Goal: Task Accomplishment & Management: Manage account settings

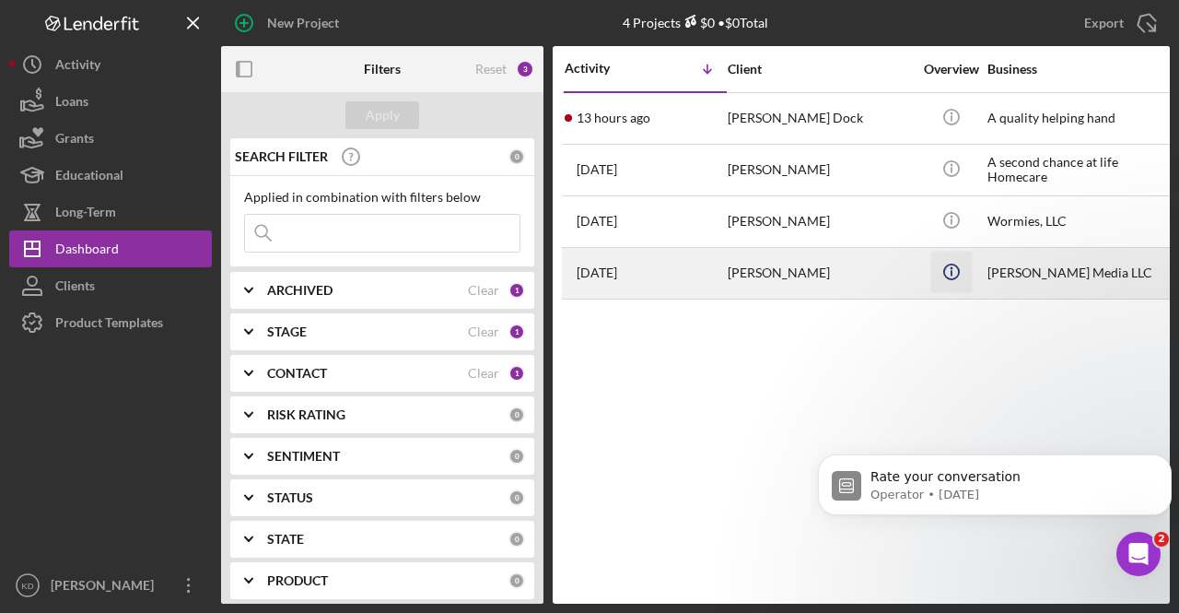
drag, startPoint x: 1001, startPoint y: 340, endPoint x: 945, endPoint y: 288, distance: 75.6
click at [995, 336] on div "Activity Icon/Table Sort Arrow Client Overview Business Contact Product Categor…" at bounding box center [861, 324] width 617 height 557
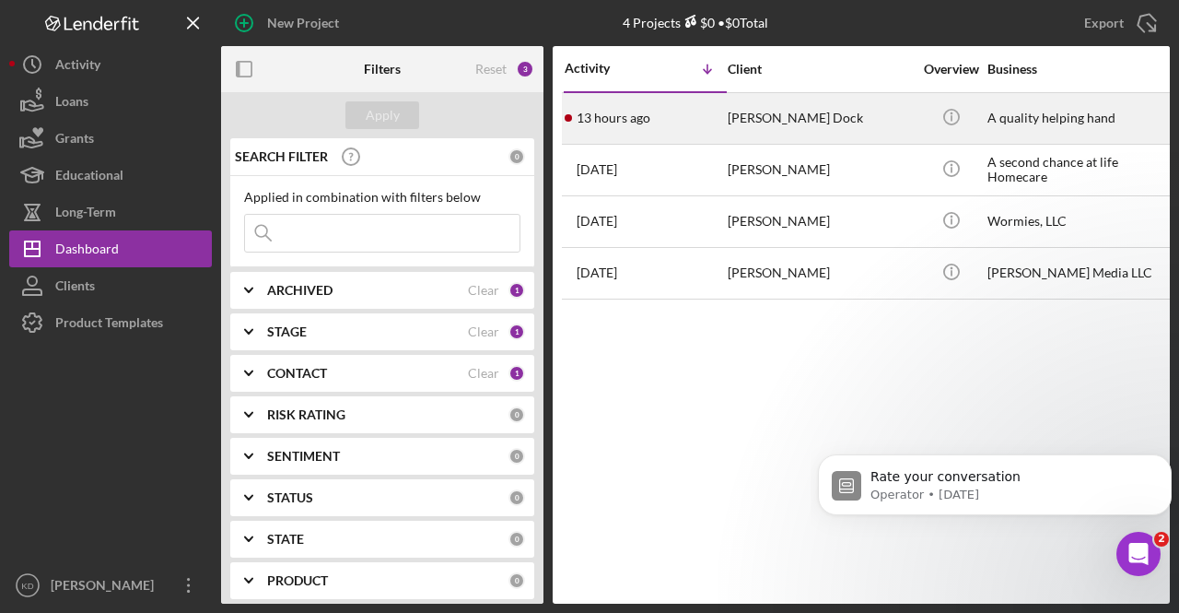
click at [826, 111] on div "[PERSON_NAME] Dock" at bounding box center [820, 118] width 184 height 49
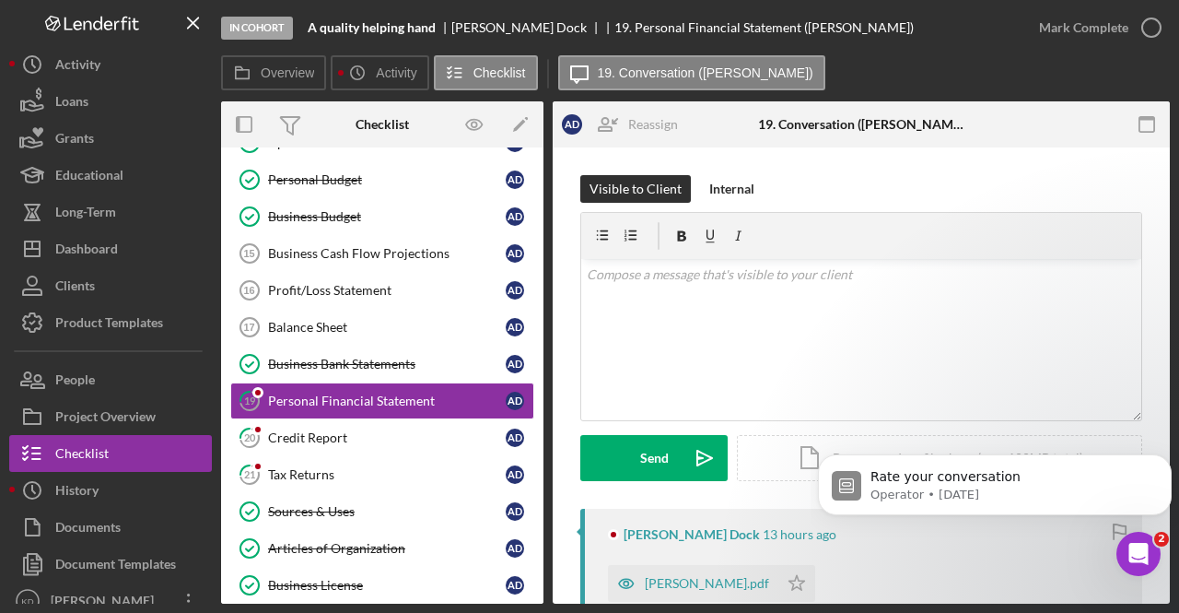
scroll to position [477, 0]
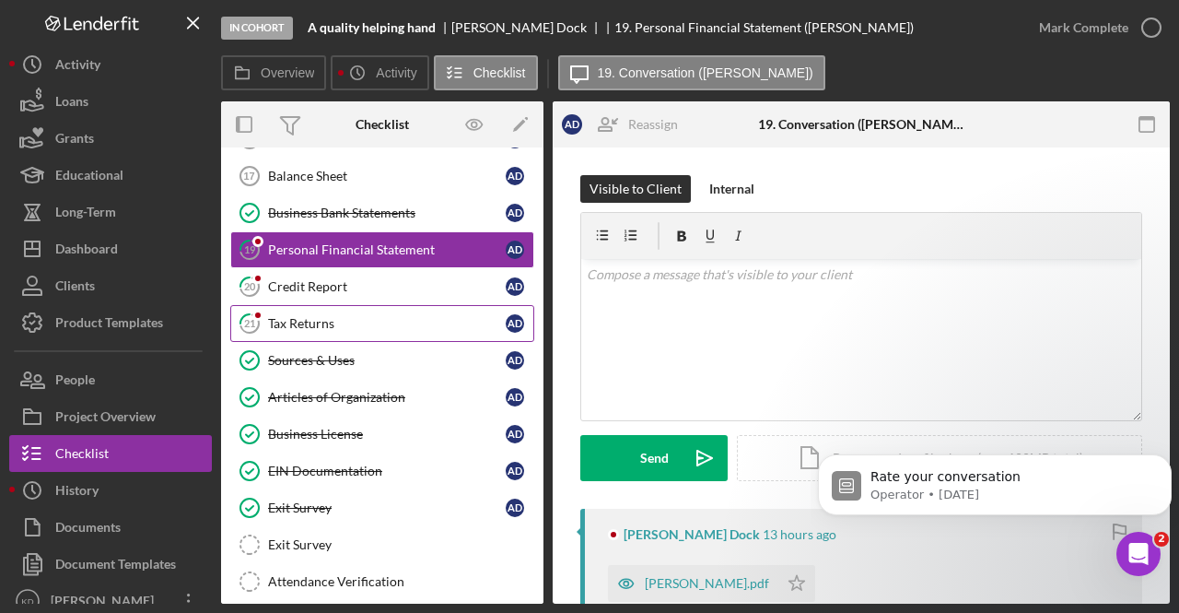
click at [322, 316] on div "Tax Returns" at bounding box center [387, 323] width 238 height 15
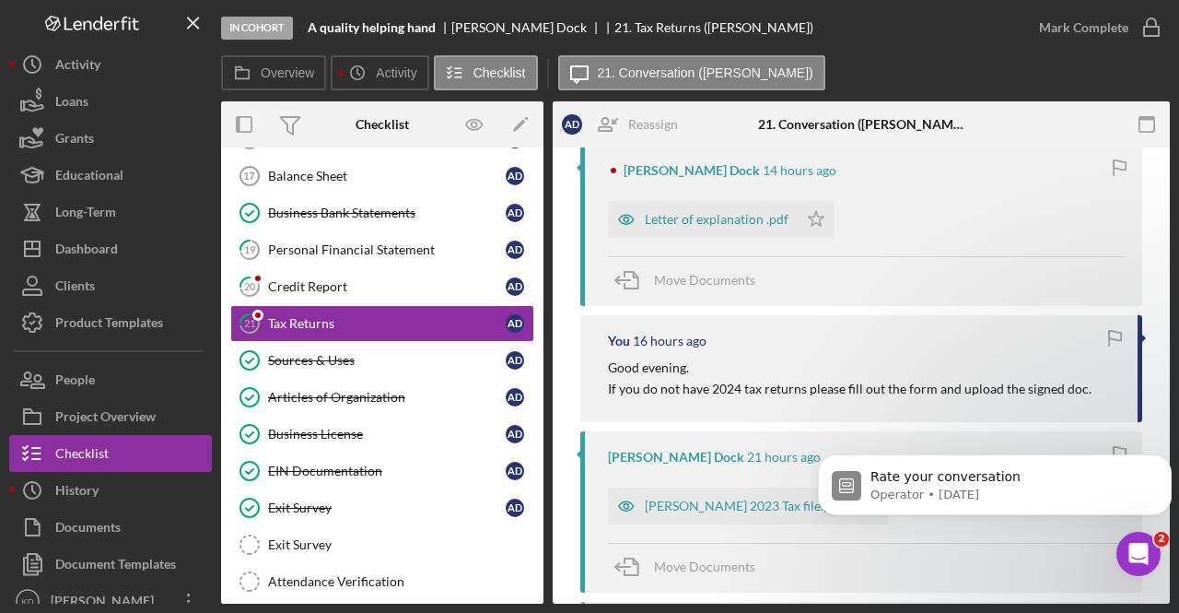
scroll to position [369, 0]
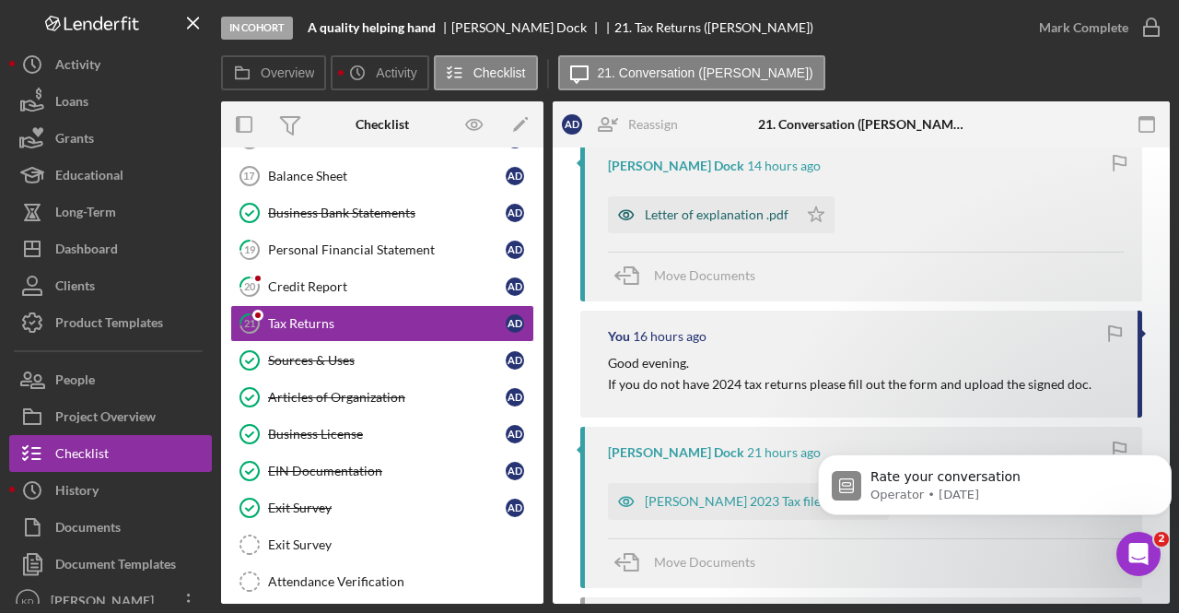
click at [700, 225] on div "Letter of explanation .pdf" at bounding box center [703, 214] width 190 height 37
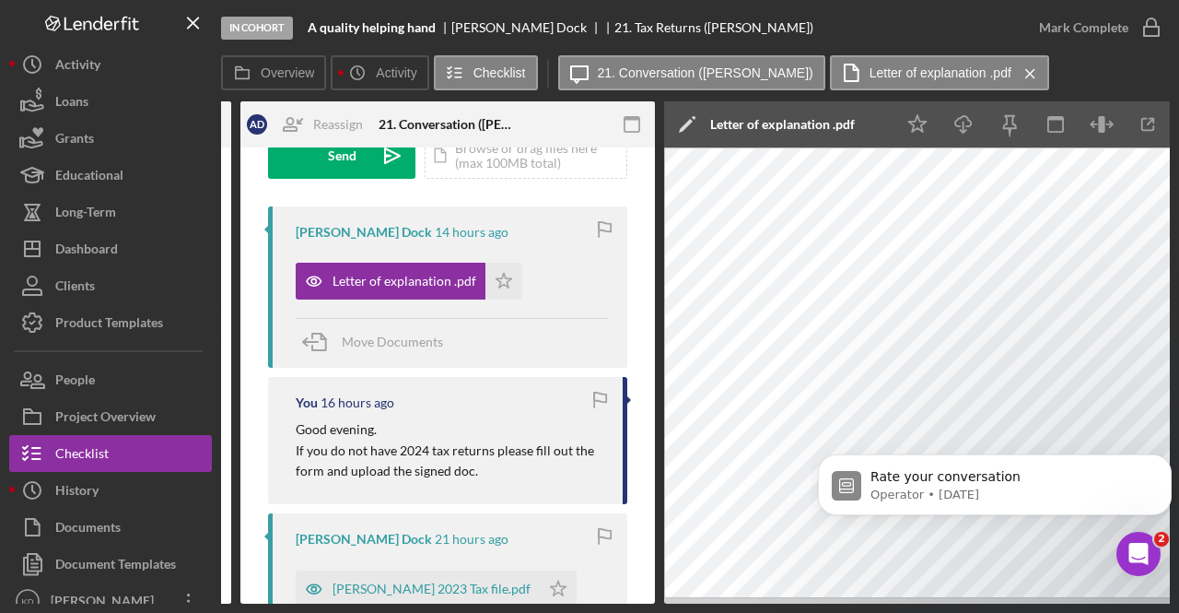
scroll to position [276, 0]
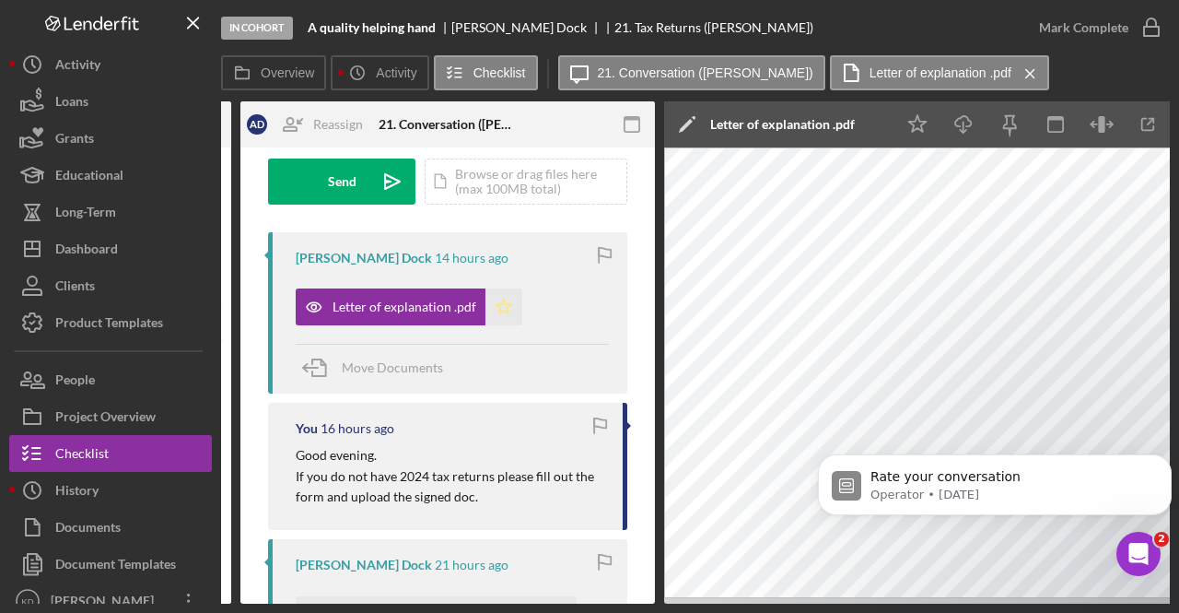
click at [506, 306] on polygon "button" at bounding box center [505, 306] width 16 height 15
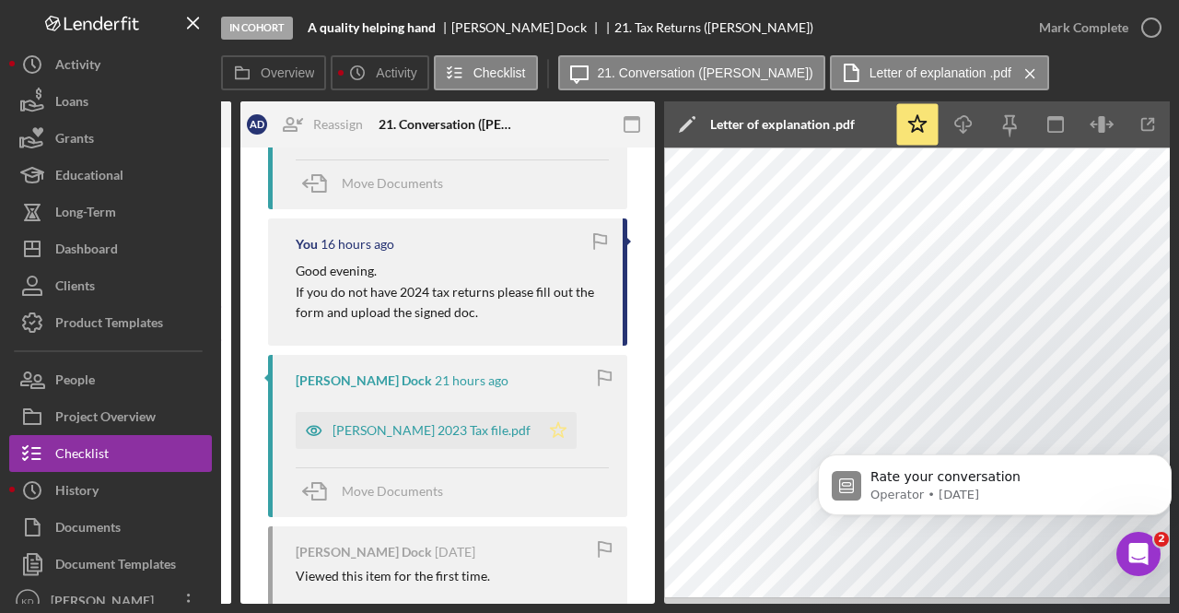
click at [551, 424] on polygon "button" at bounding box center [559, 429] width 16 height 15
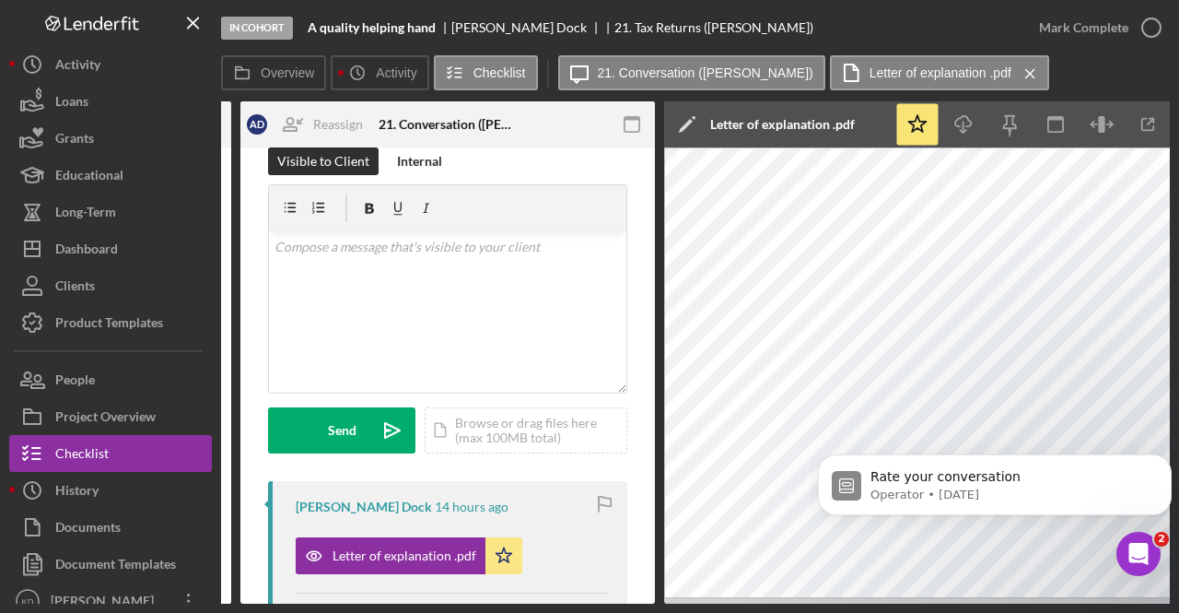
scroll to position [0, 0]
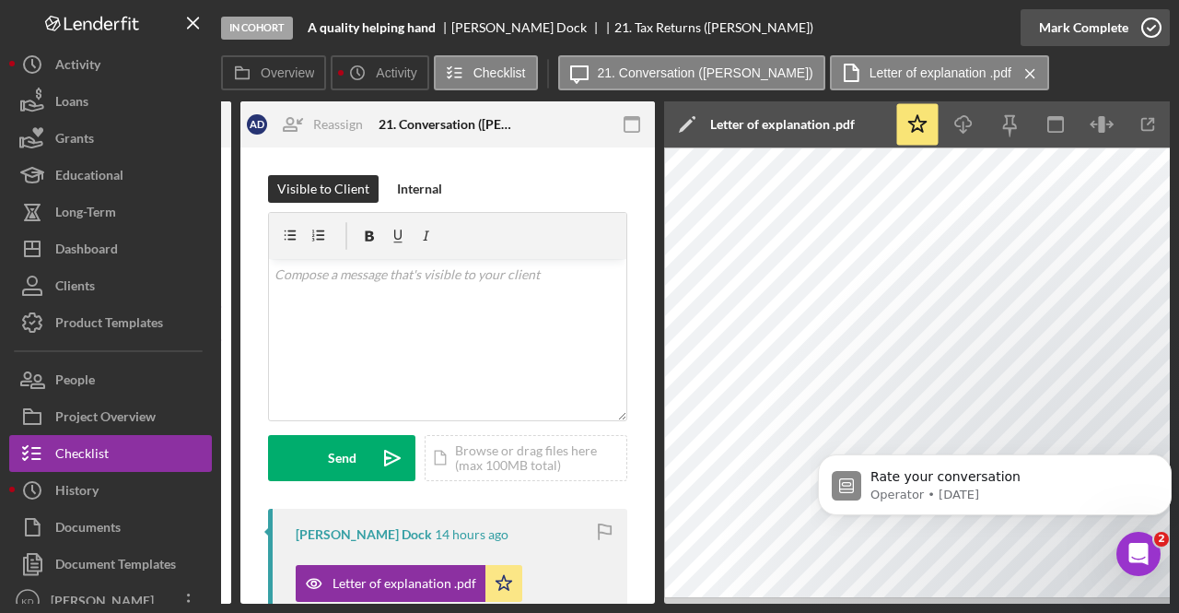
click at [1139, 37] on icon "button" at bounding box center [1152, 28] width 46 height 46
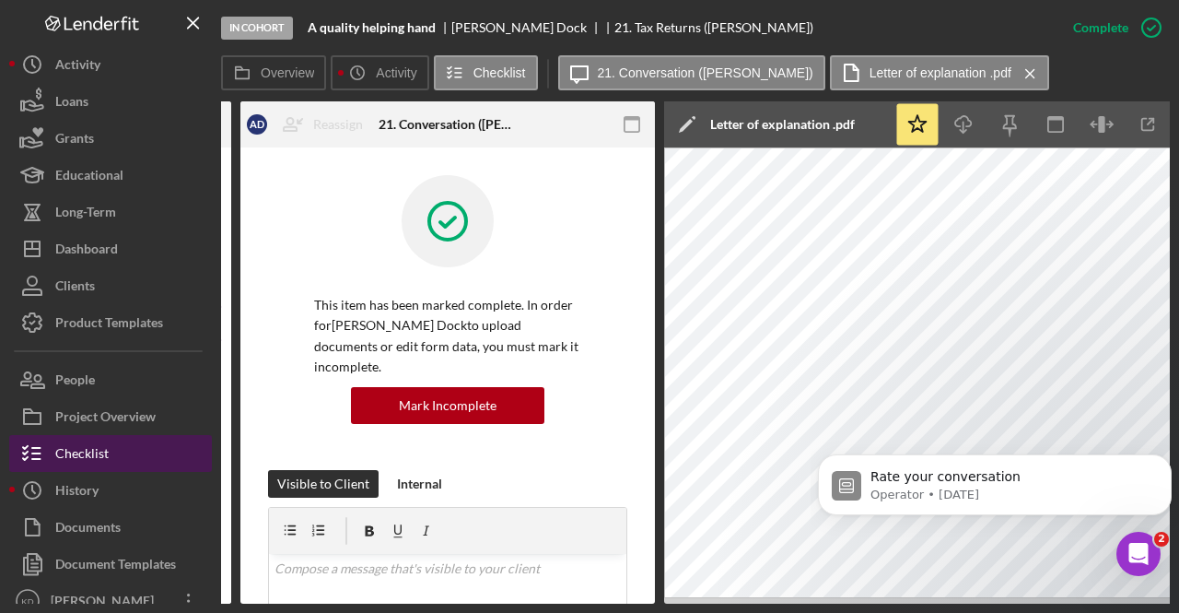
click at [150, 458] on button "Checklist" at bounding box center [110, 453] width 203 height 37
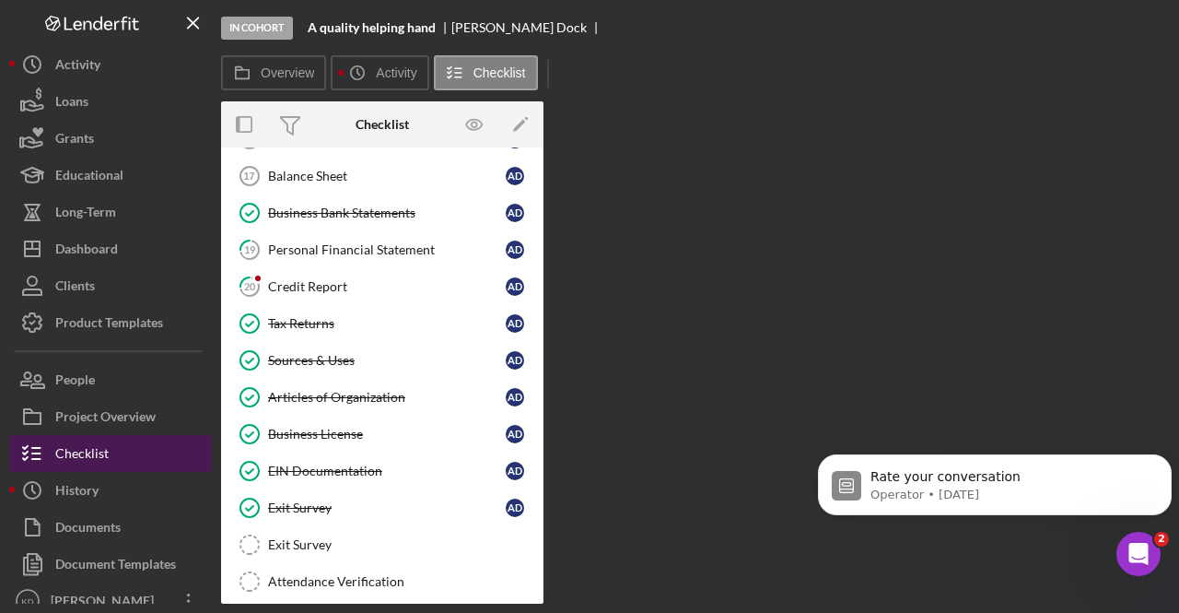
scroll to position [612, 0]
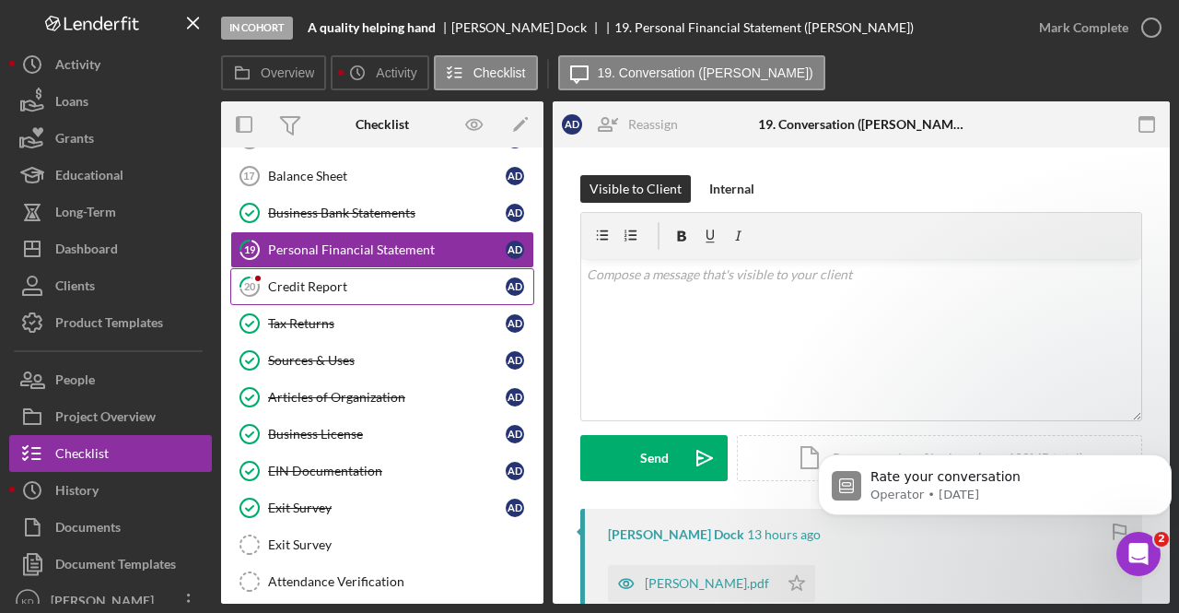
click at [402, 279] on div "Credit Report" at bounding box center [387, 286] width 238 height 15
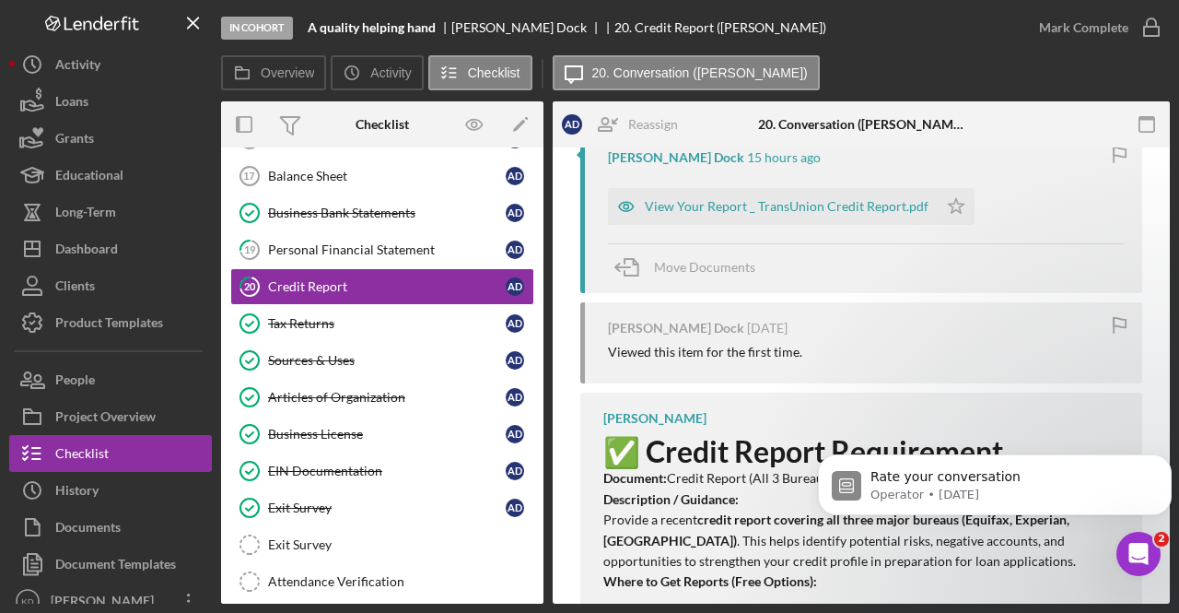
scroll to position [369, 0]
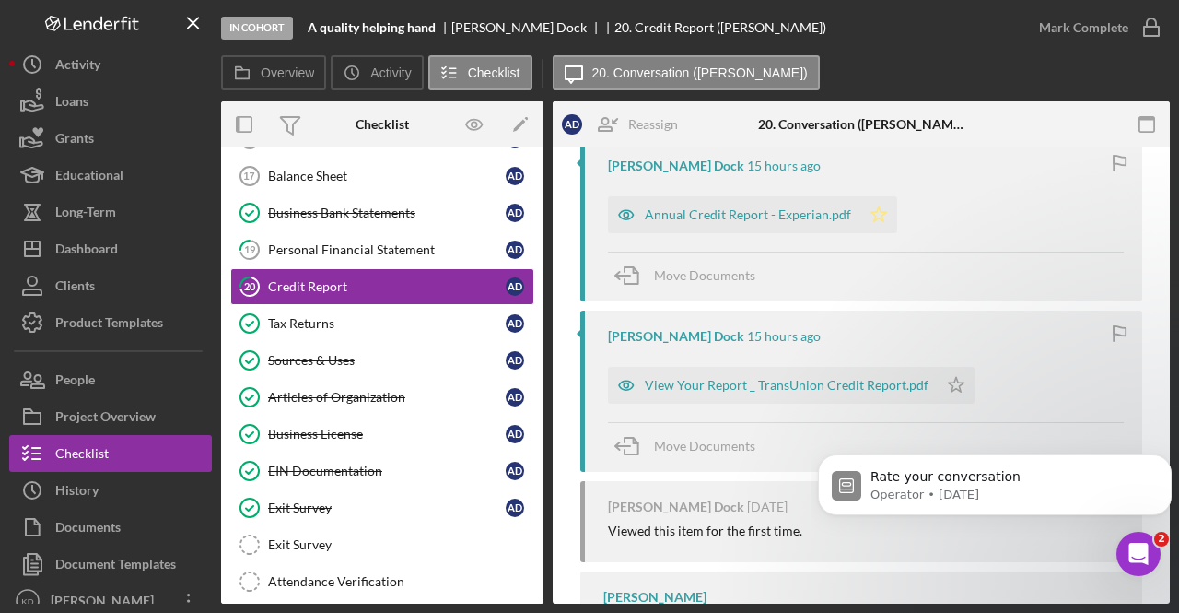
click at [879, 218] on icon "Icon/Star" at bounding box center [879, 214] width 37 height 37
click at [942, 384] on icon "Icon/Star" at bounding box center [956, 385] width 37 height 37
click at [821, 386] on div "View Your Report _ TransUnion Credit Report.pdf" at bounding box center [787, 385] width 284 height 15
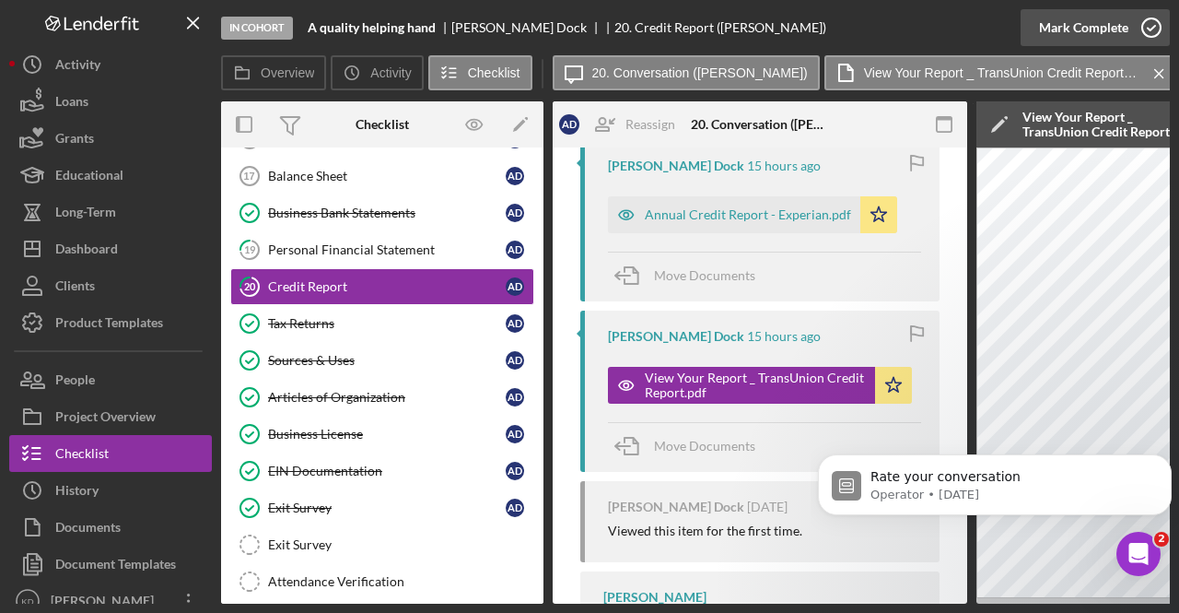
click at [1141, 26] on icon "button" at bounding box center [1152, 28] width 46 height 46
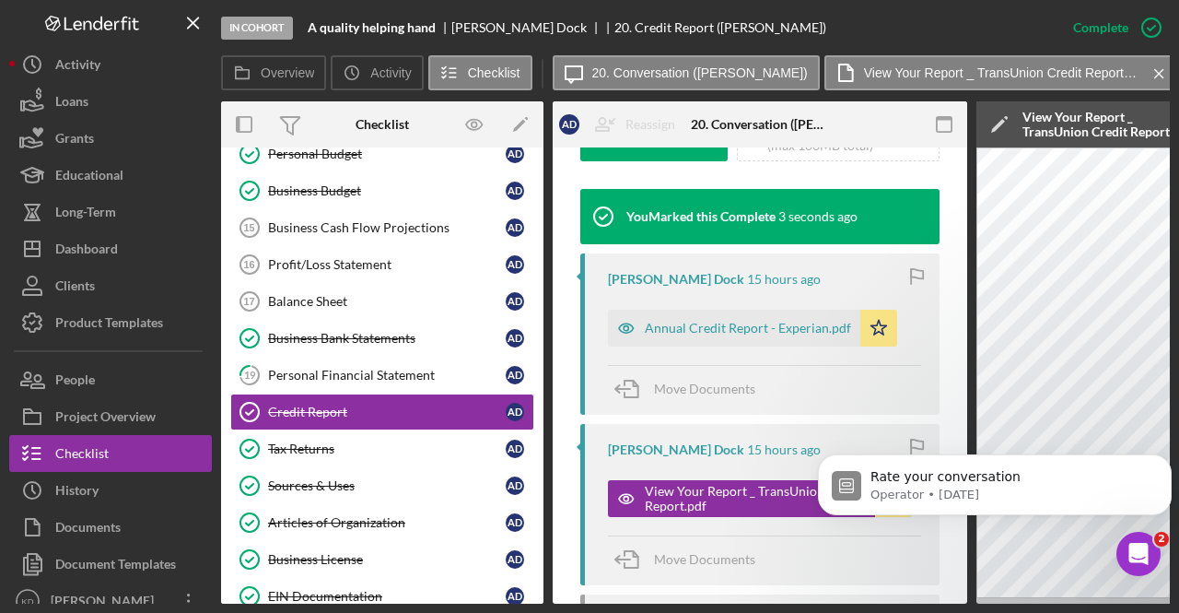
scroll to position [428, 0]
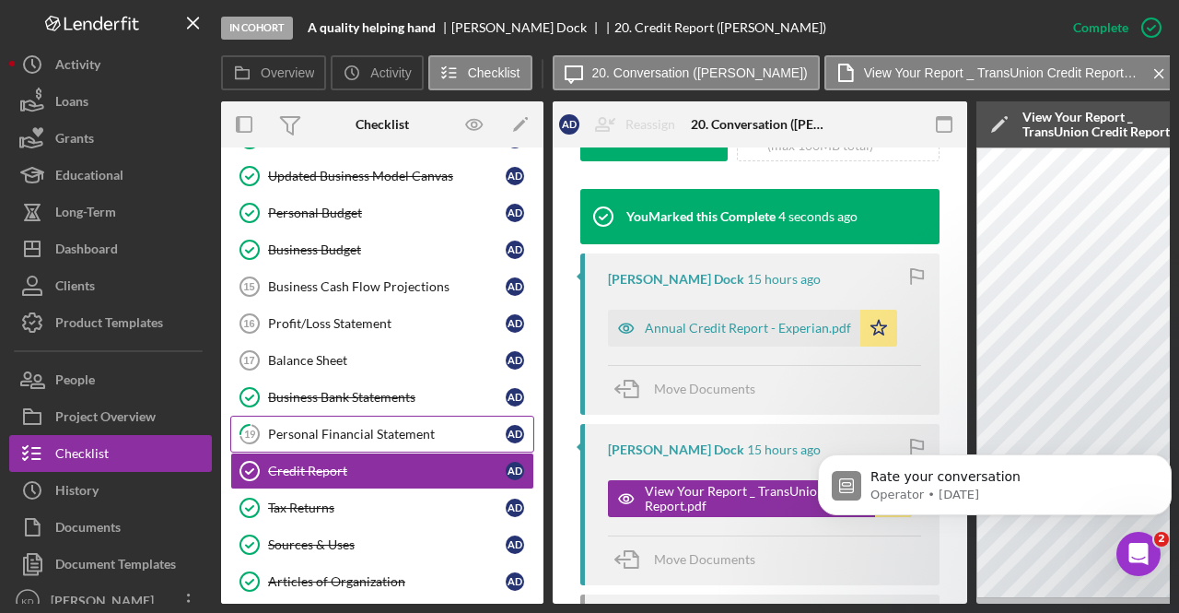
click at [393, 427] on div "Personal Financial Statement" at bounding box center [387, 434] width 238 height 15
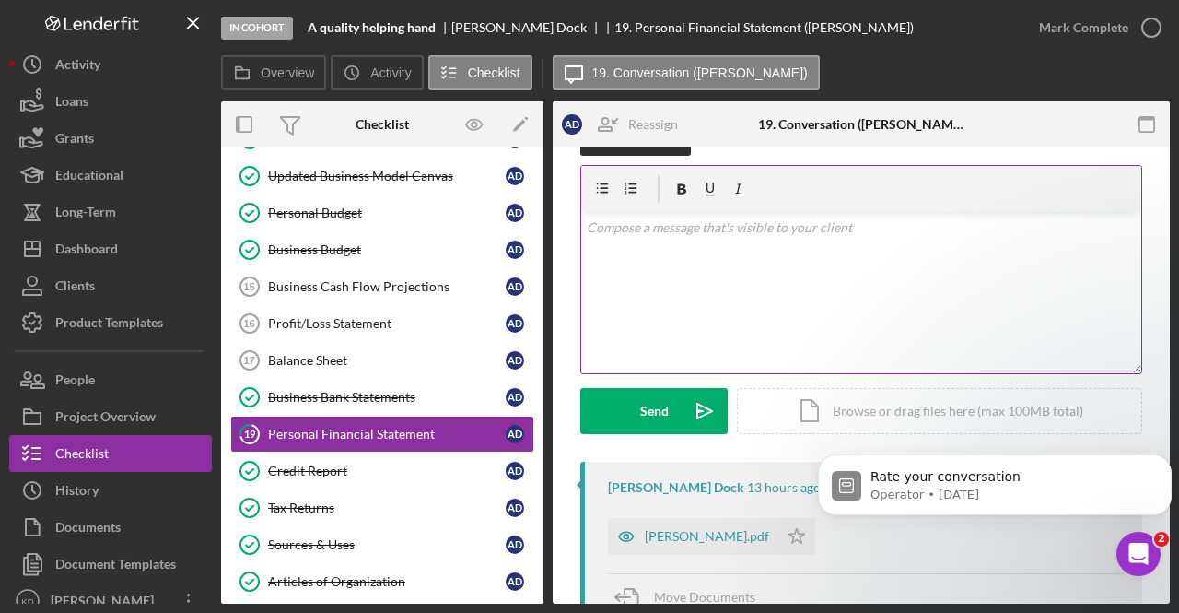
scroll to position [184, 0]
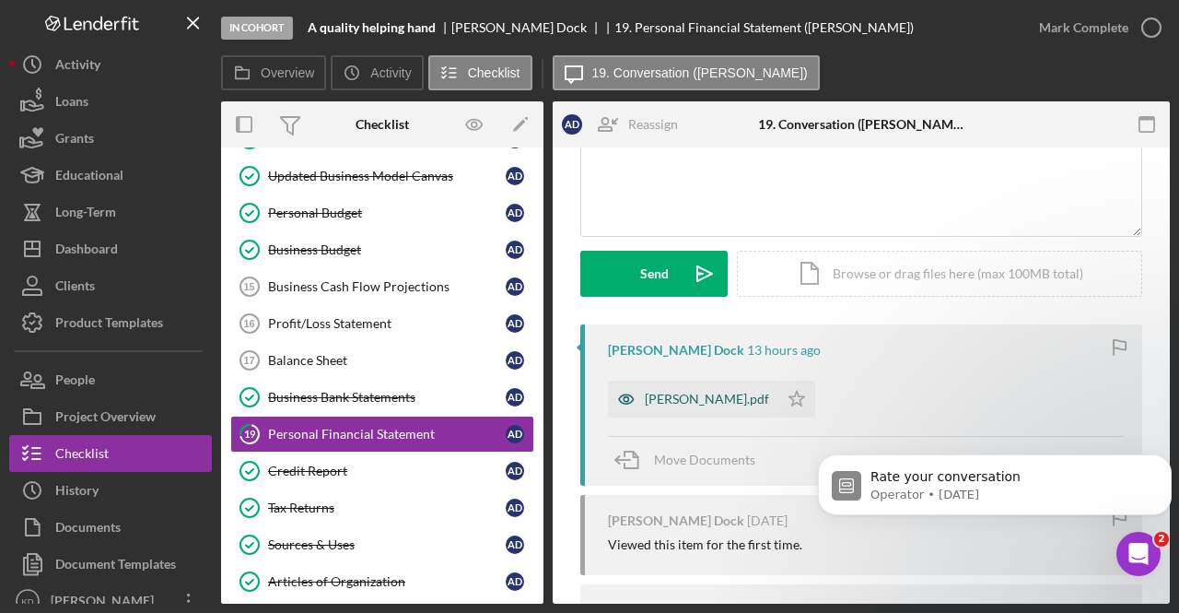
click at [762, 399] on div "[PERSON_NAME].pdf" at bounding box center [707, 399] width 124 height 15
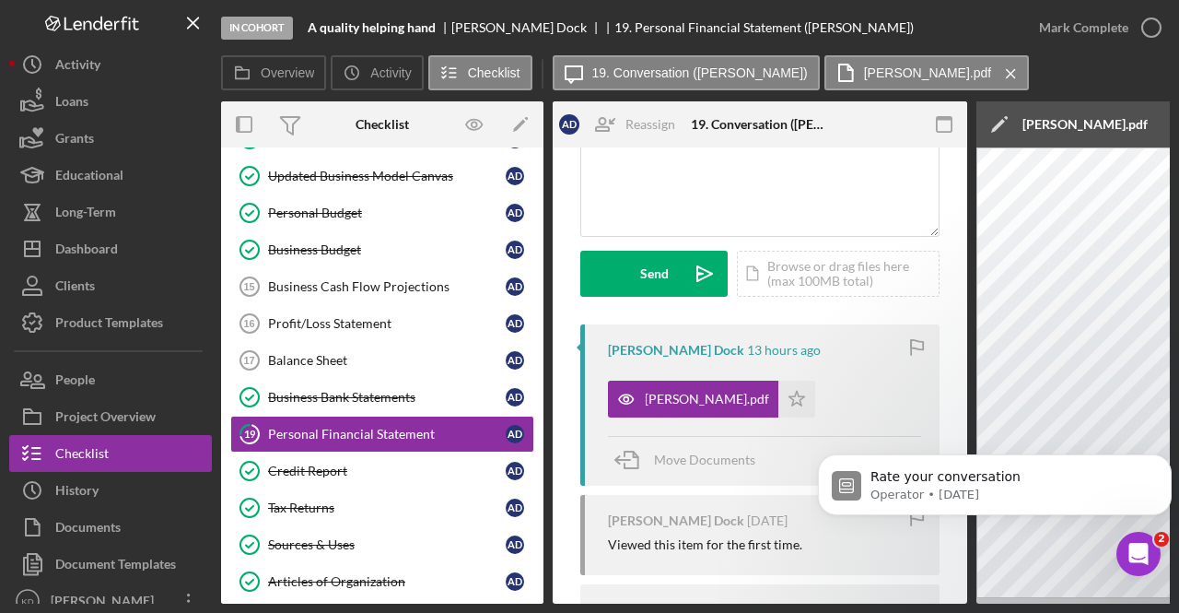
drag, startPoint x: 796, startPoint y: 594, endPoint x: 963, endPoint y: 594, distance: 166.8
click at [963, 594] on div "19 Personal Financial Statement A D Reassign A D [PERSON_NAME] Dock [PERSON_NAM…" at bounding box center [760, 375] width 415 height 456
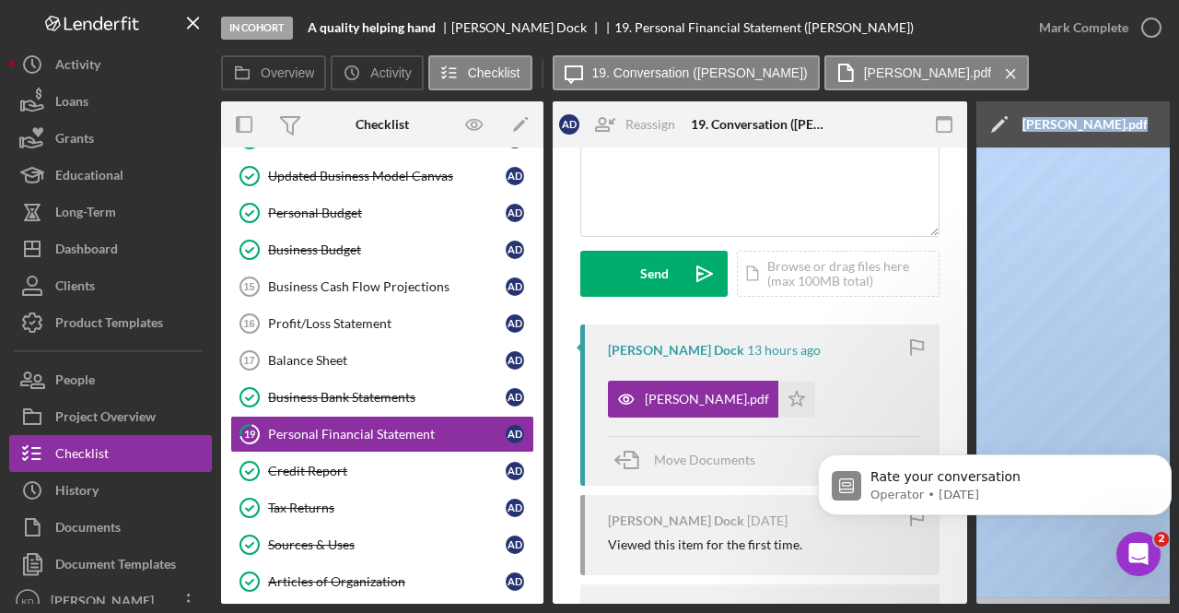
drag, startPoint x: 864, startPoint y: 605, endPoint x: 1043, endPoint y: 600, distance: 178.8
click at [1043, 600] on div "In Cohort A quality helping hand [PERSON_NAME] Dock 19. Personal Financial Stat…" at bounding box center [589, 306] width 1179 height 613
drag, startPoint x: 896, startPoint y: 603, endPoint x: 999, endPoint y: 599, distance: 102.4
click at [999, 599] on div "Overview Internal Workflow Stage In Cohort Icon/Dropdown Arrow Archive (can una…" at bounding box center [695, 352] width 949 height 502
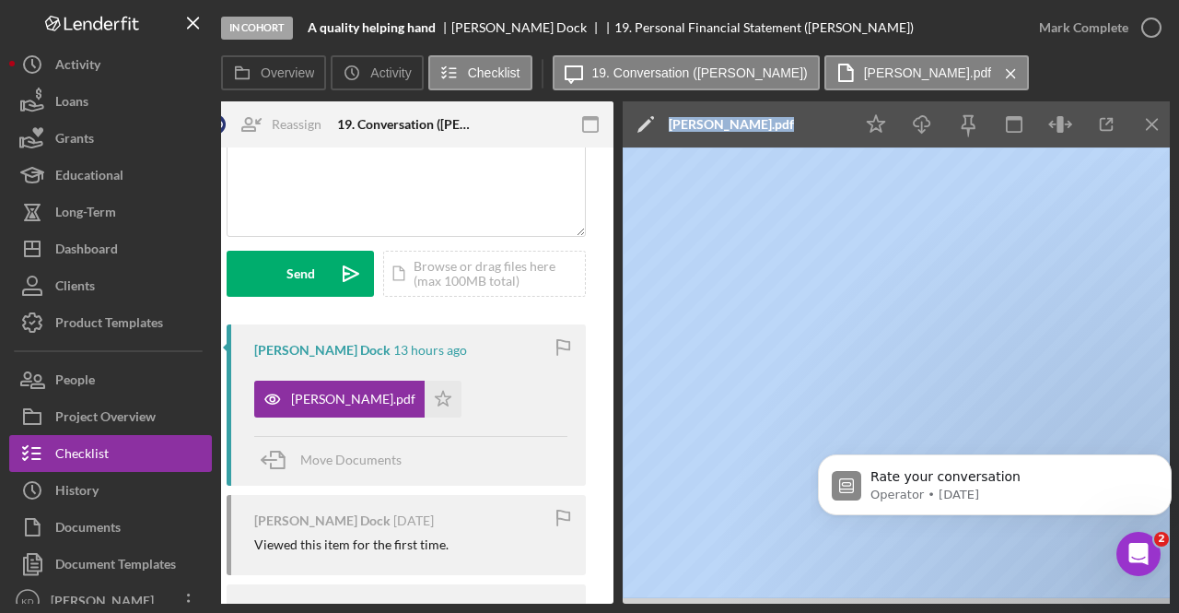
scroll to position [0, 359]
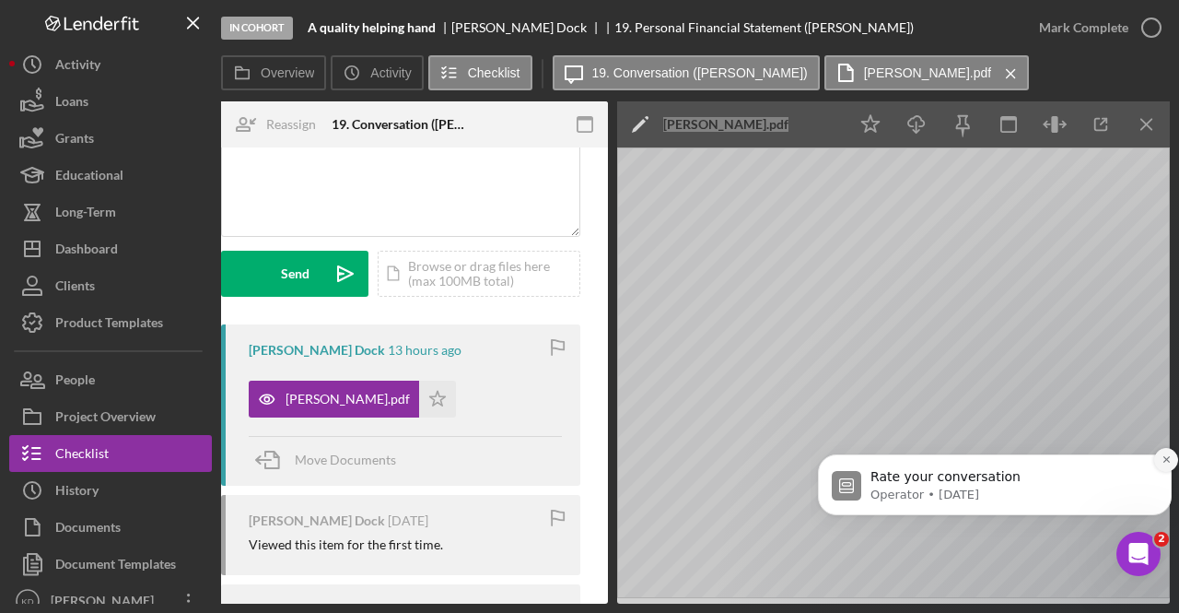
click at [1169, 463] on icon "Dismiss notification" at bounding box center [1167, 459] width 10 height 10
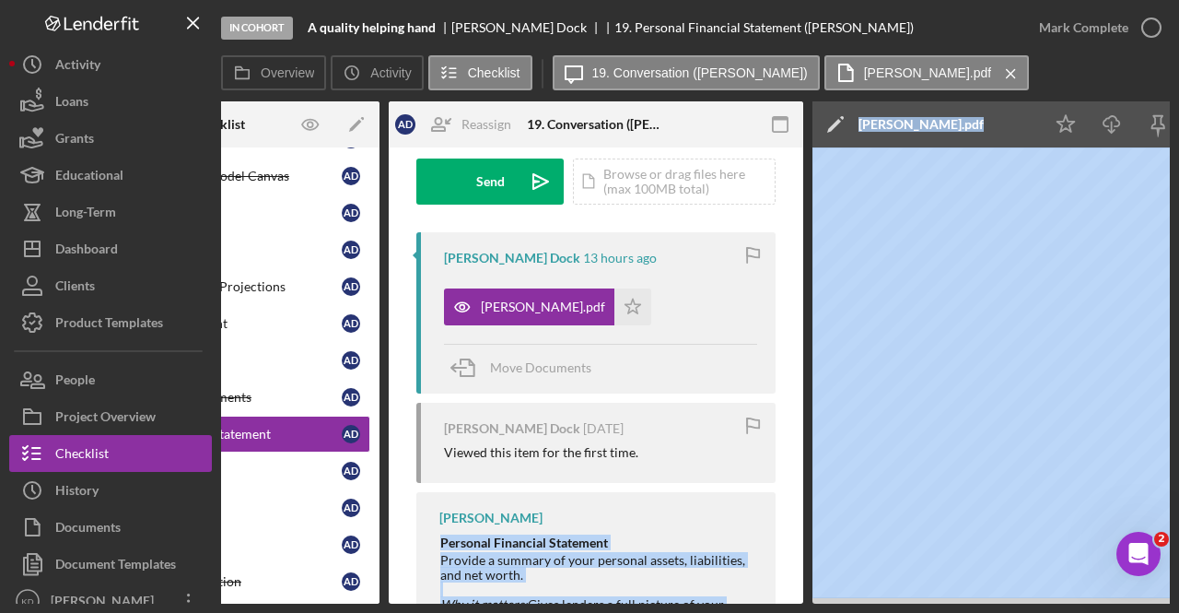
scroll to position [439, 0]
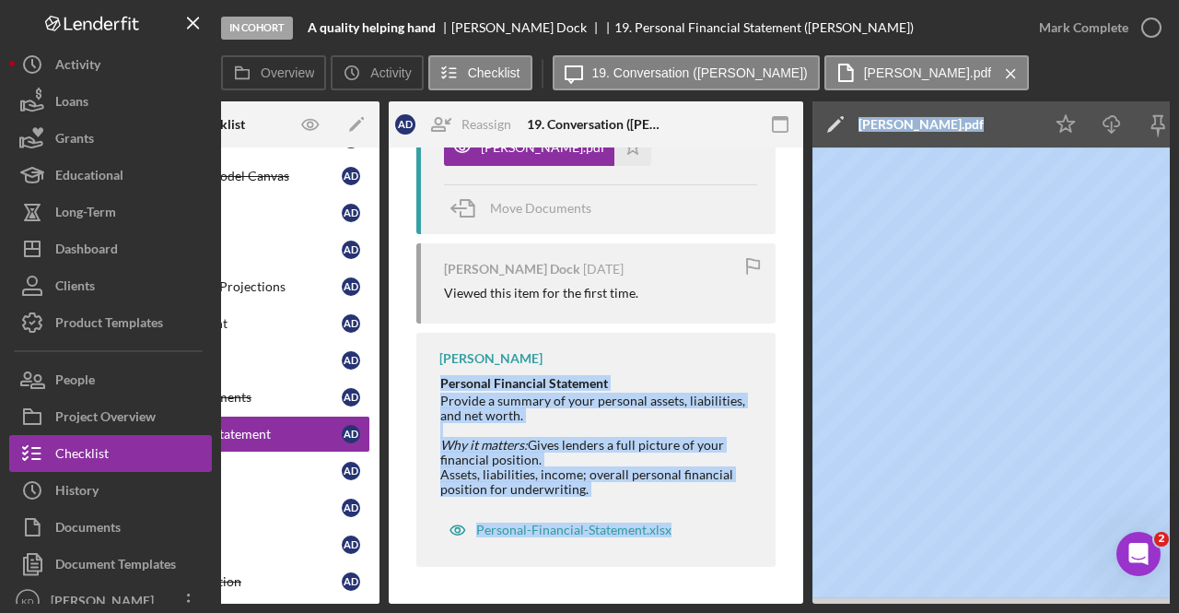
click at [733, 540] on div "[PERSON_NAME] Personal Financial Statement Provide a summary of your personal a…" at bounding box center [595, 450] width 359 height 234
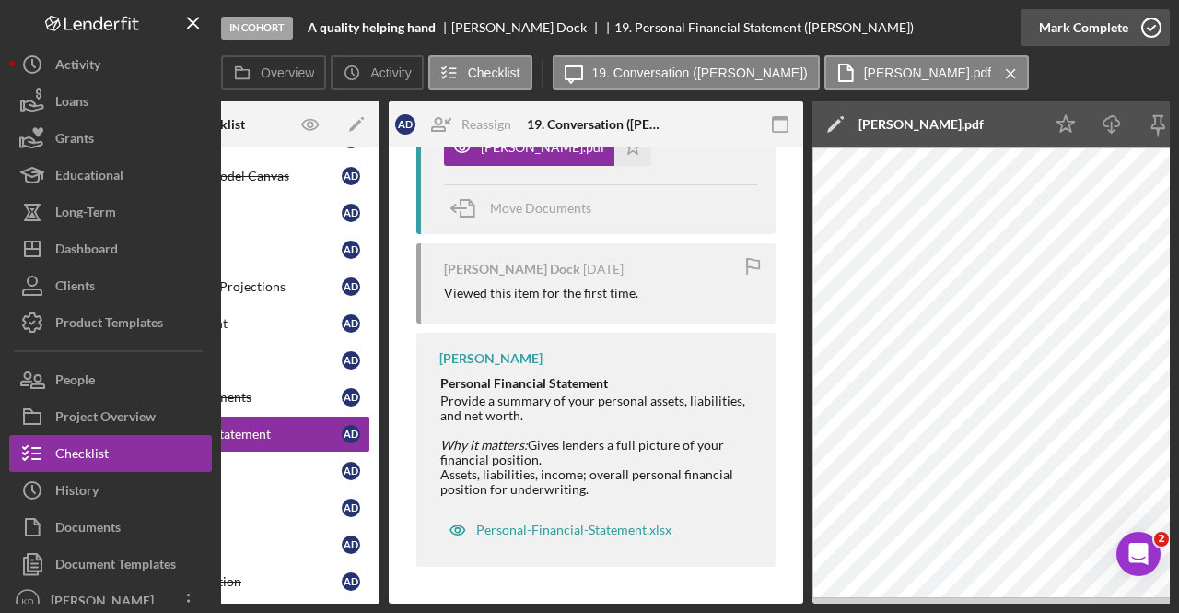
click at [1126, 29] on button "Mark Complete" at bounding box center [1095, 27] width 149 height 37
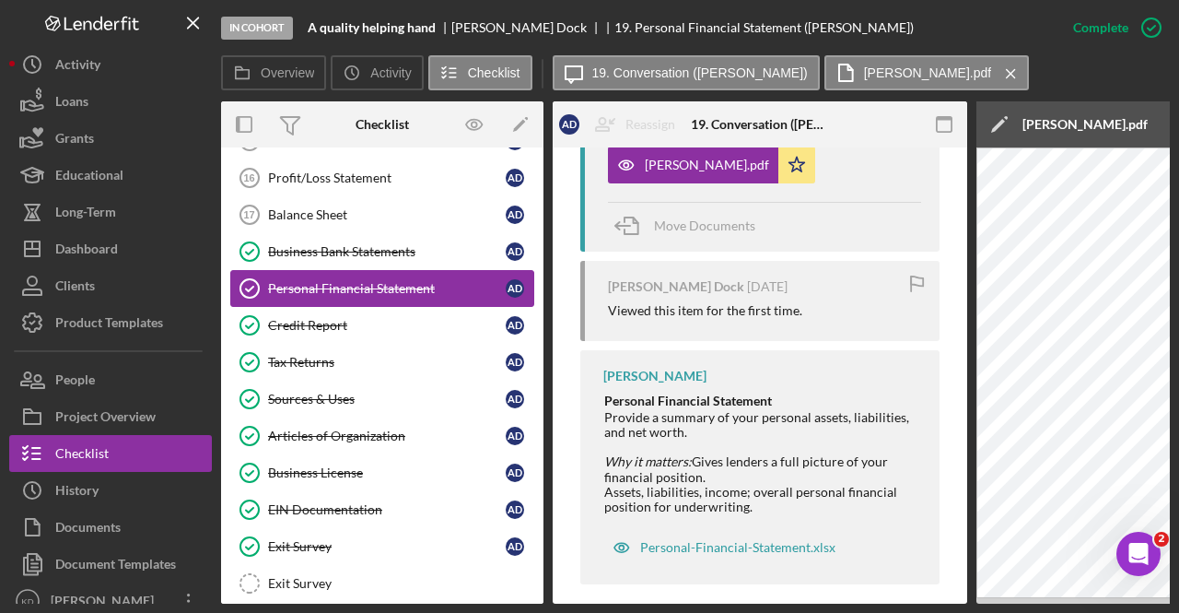
scroll to position [617, 0]
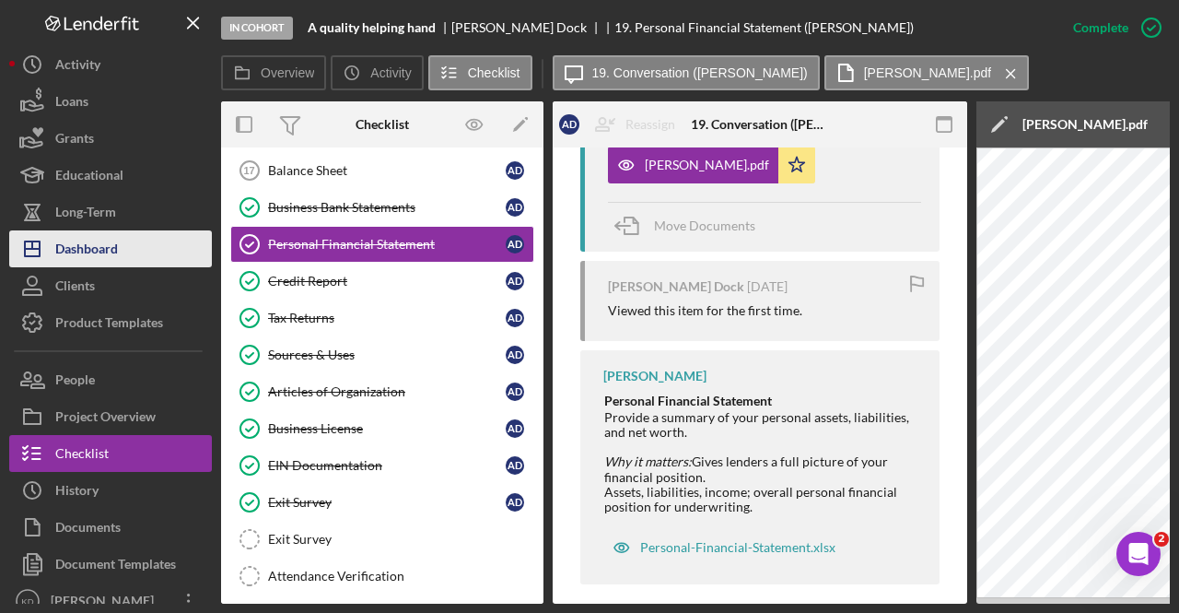
click at [89, 253] on div "Dashboard" at bounding box center [86, 250] width 63 height 41
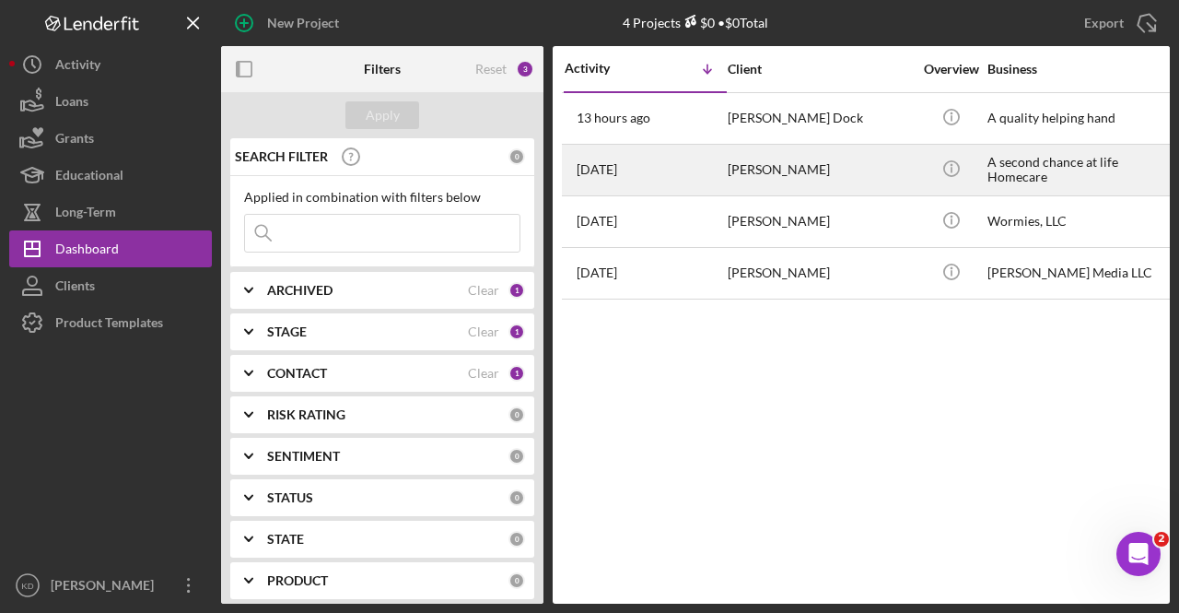
click at [693, 176] on div "[DATE] [PERSON_NAME]" at bounding box center [645, 170] width 161 height 49
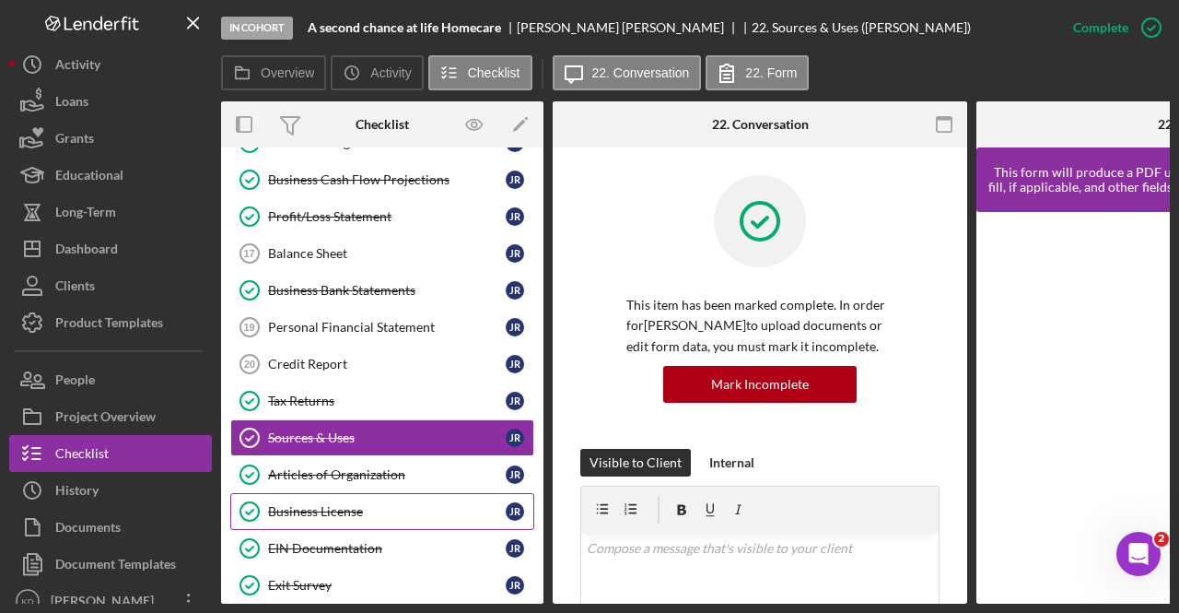
scroll to position [393, 0]
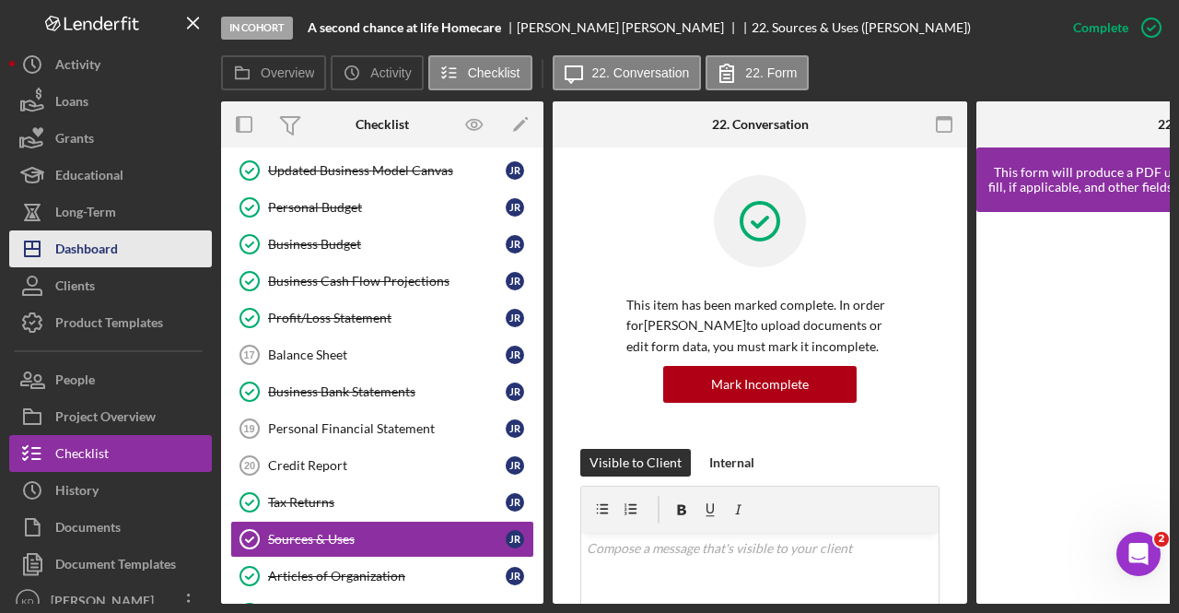
click at [120, 252] on button "Icon/Dashboard Dashboard" at bounding box center [110, 248] width 203 height 37
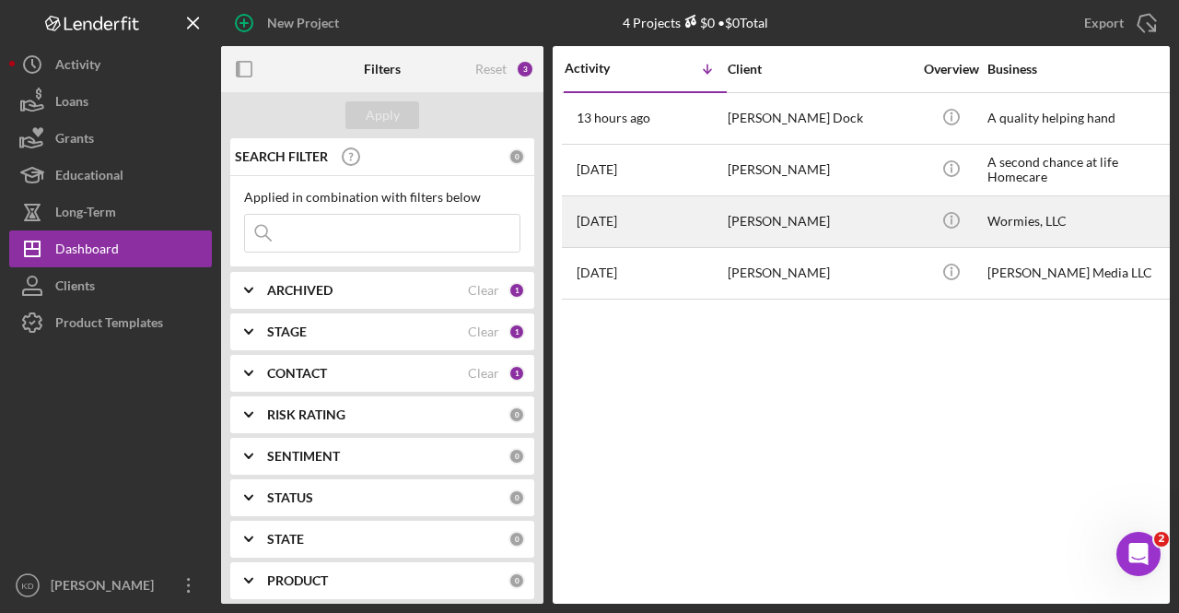
click at [791, 214] on div "[PERSON_NAME]" at bounding box center [820, 221] width 184 height 49
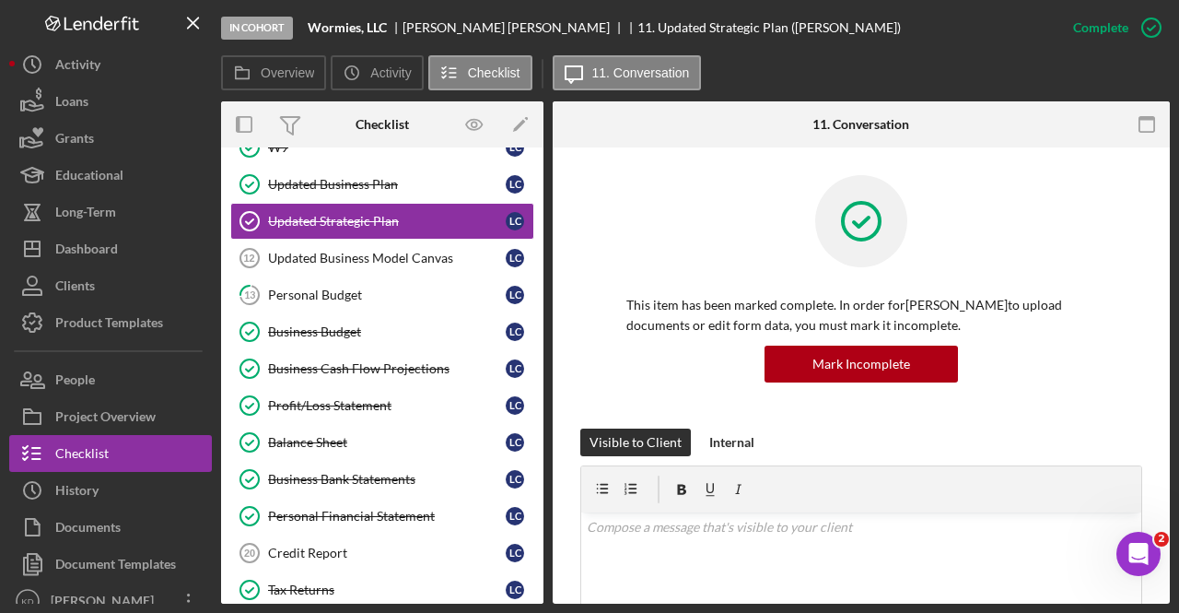
scroll to position [331, 0]
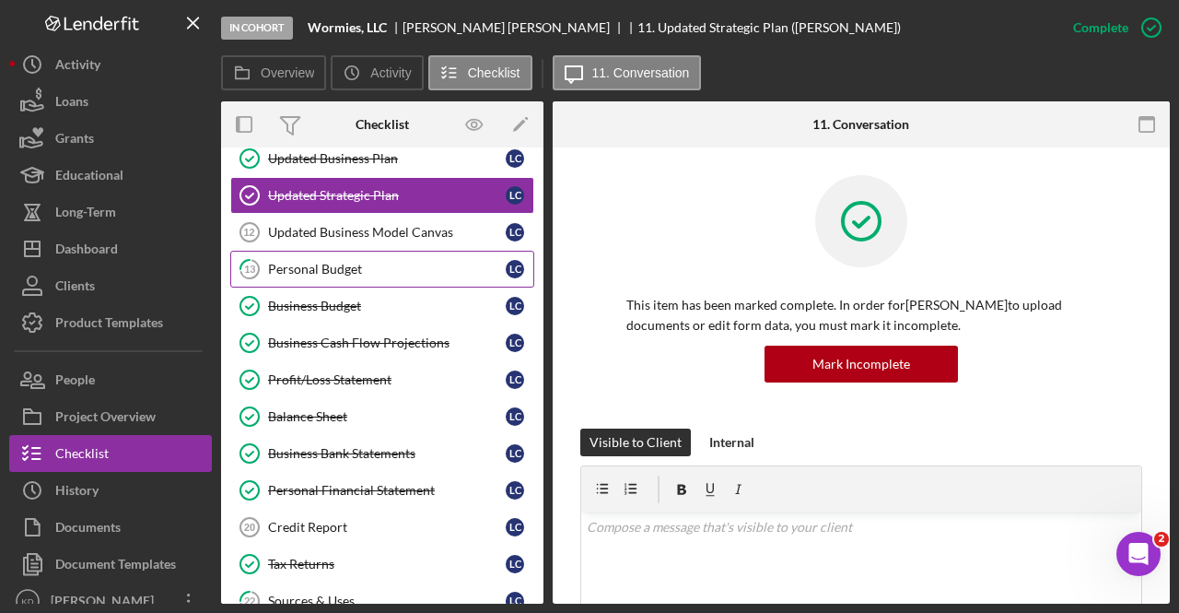
click at [383, 264] on div "Personal Budget" at bounding box center [387, 269] width 238 height 15
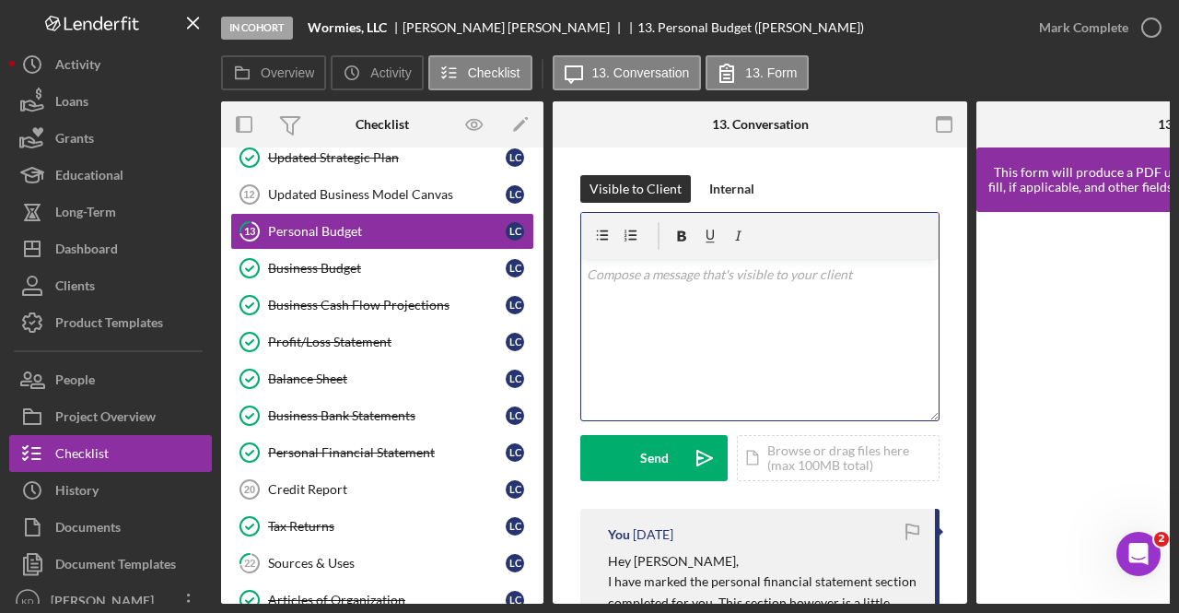
click at [791, 331] on div "v Color teal Color pink Remove color Add row above Add row below Add column bef…" at bounding box center [759, 339] width 357 height 161
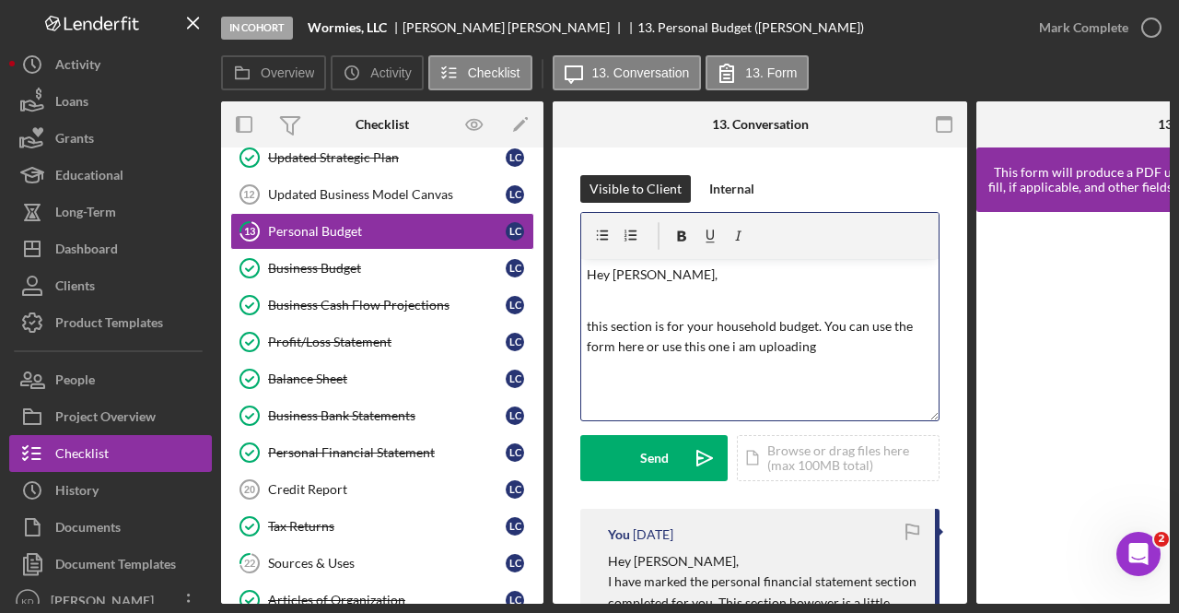
scroll to position [92, 0]
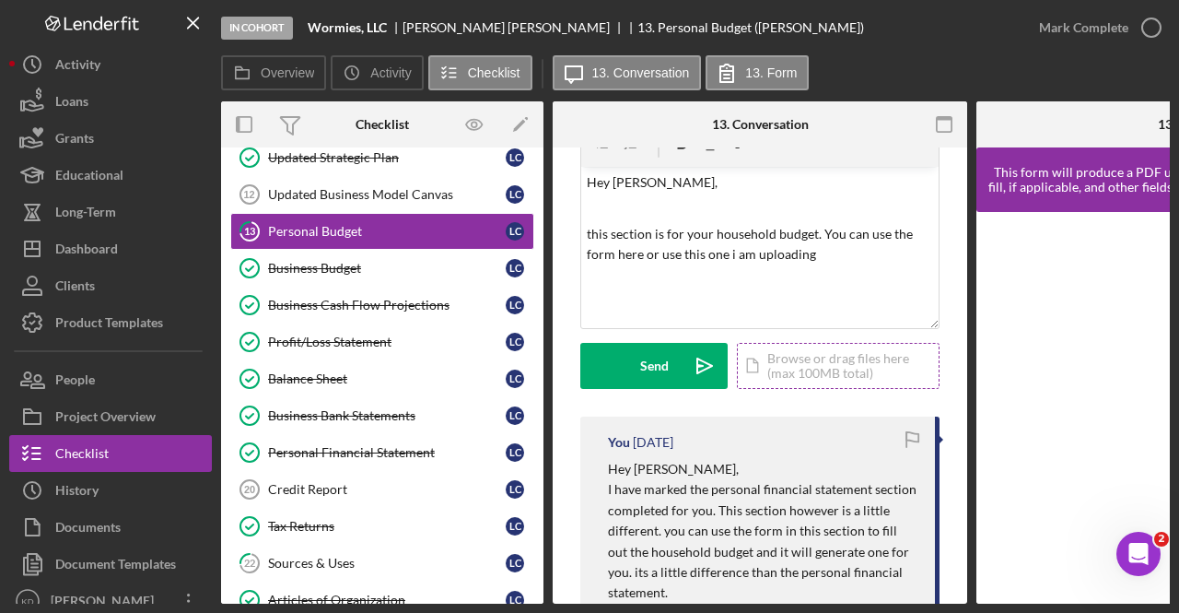
click at [820, 366] on div "Icon/Document Browse or drag files here (max 100MB total) Tap to choose files o…" at bounding box center [838, 366] width 203 height 46
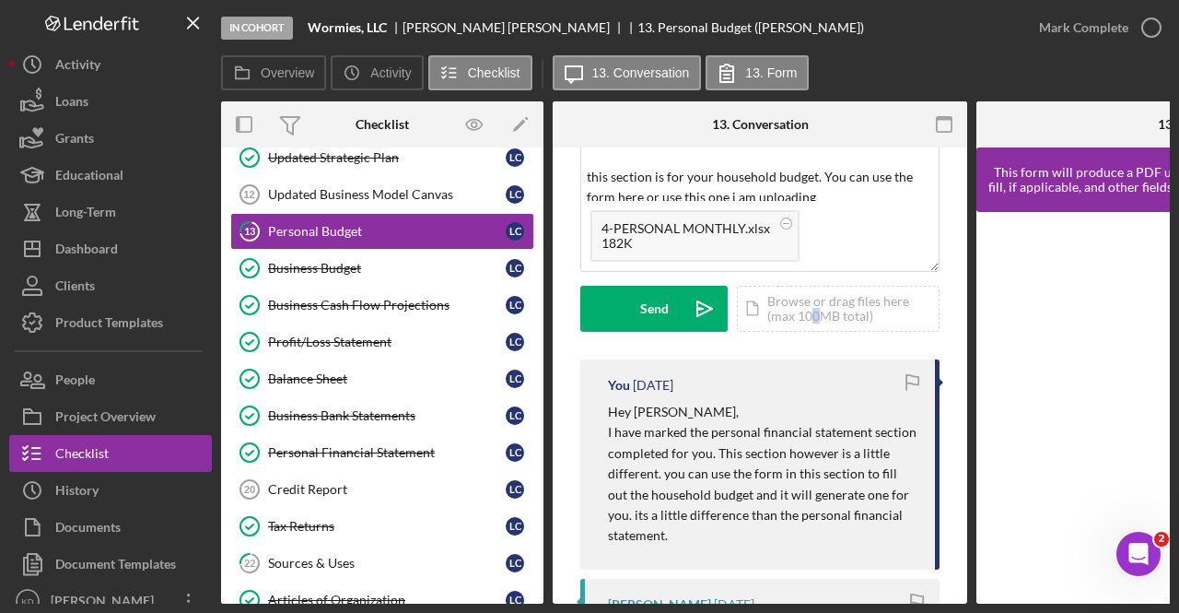
scroll to position [0, 0]
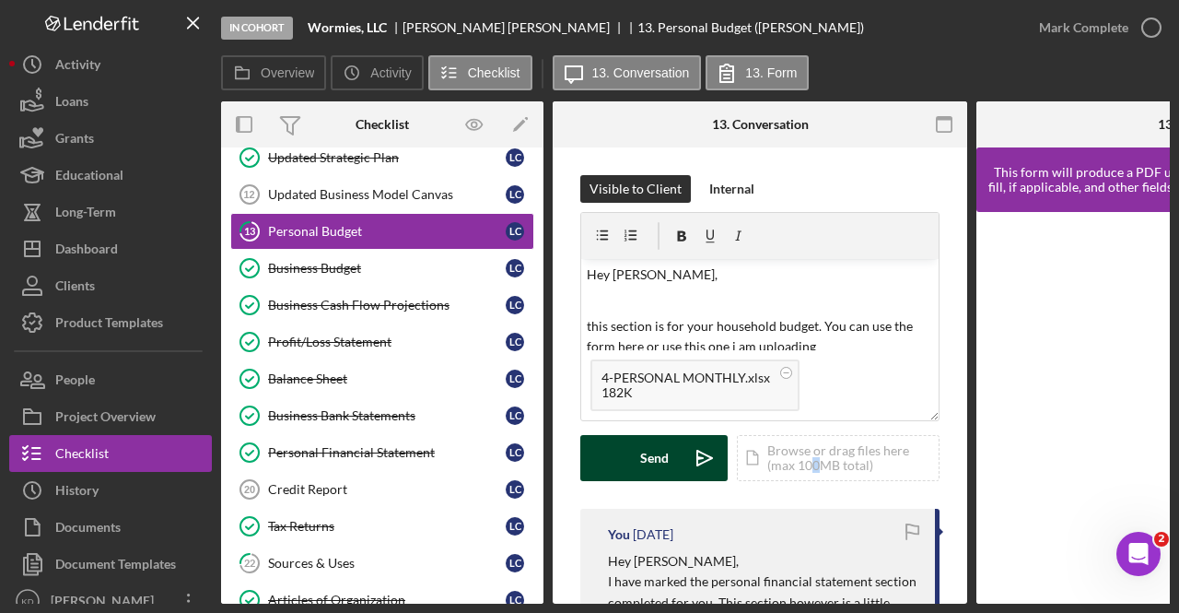
click at [658, 467] on div "Send" at bounding box center [654, 458] width 29 height 46
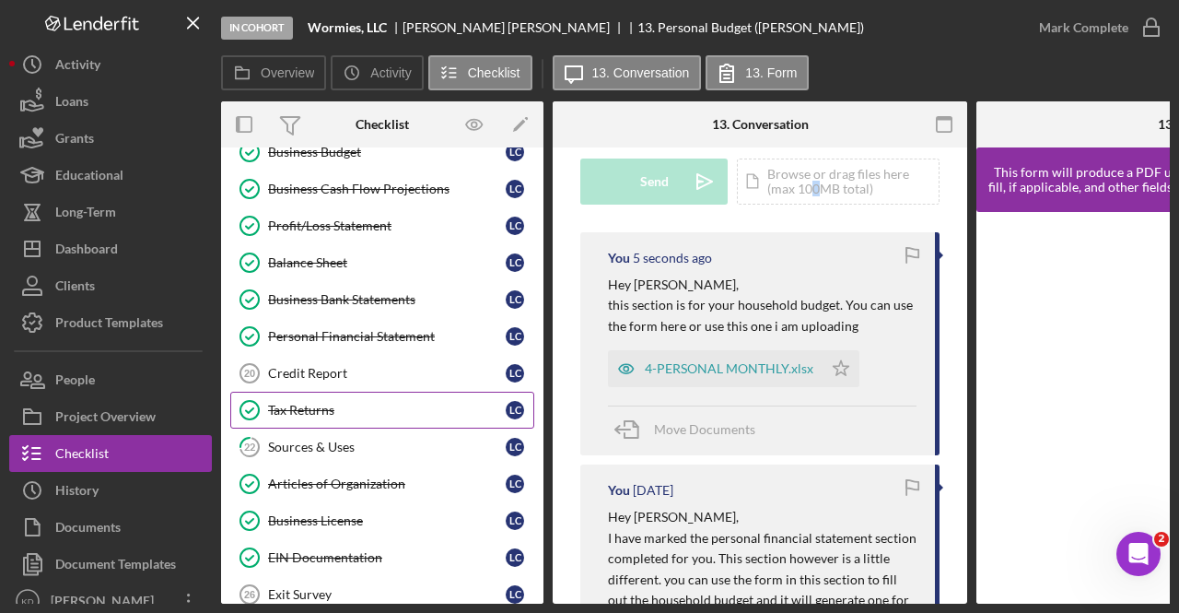
scroll to position [577, 0]
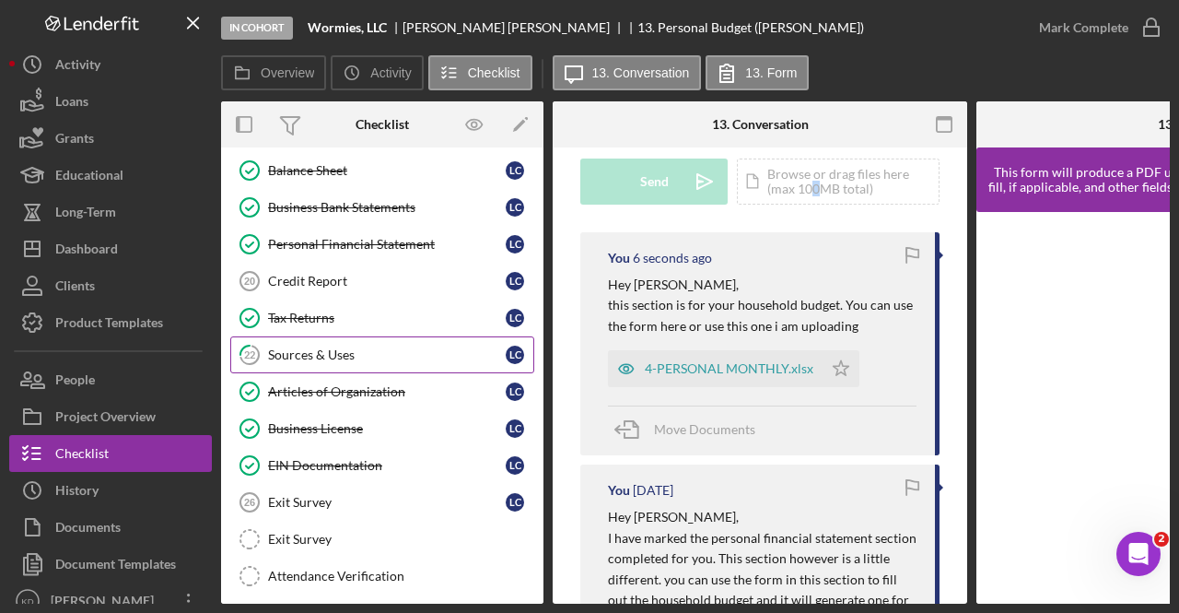
click at [357, 347] on div "Sources & Uses" at bounding box center [387, 354] width 238 height 15
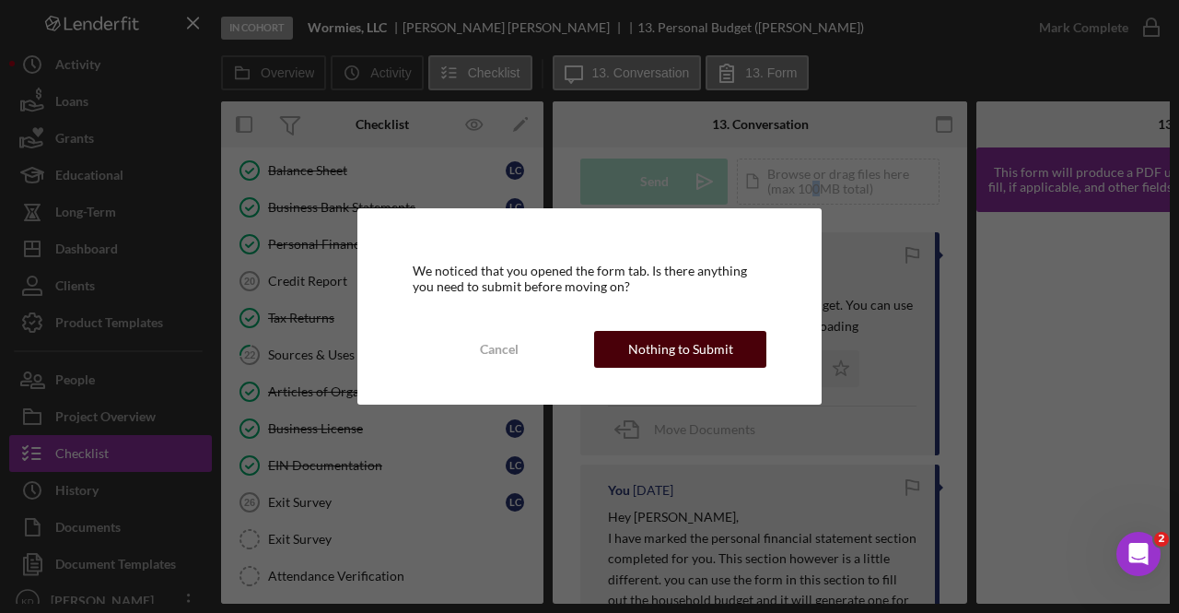
click at [659, 360] on div "Nothing to Submit" at bounding box center [680, 349] width 105 height 37
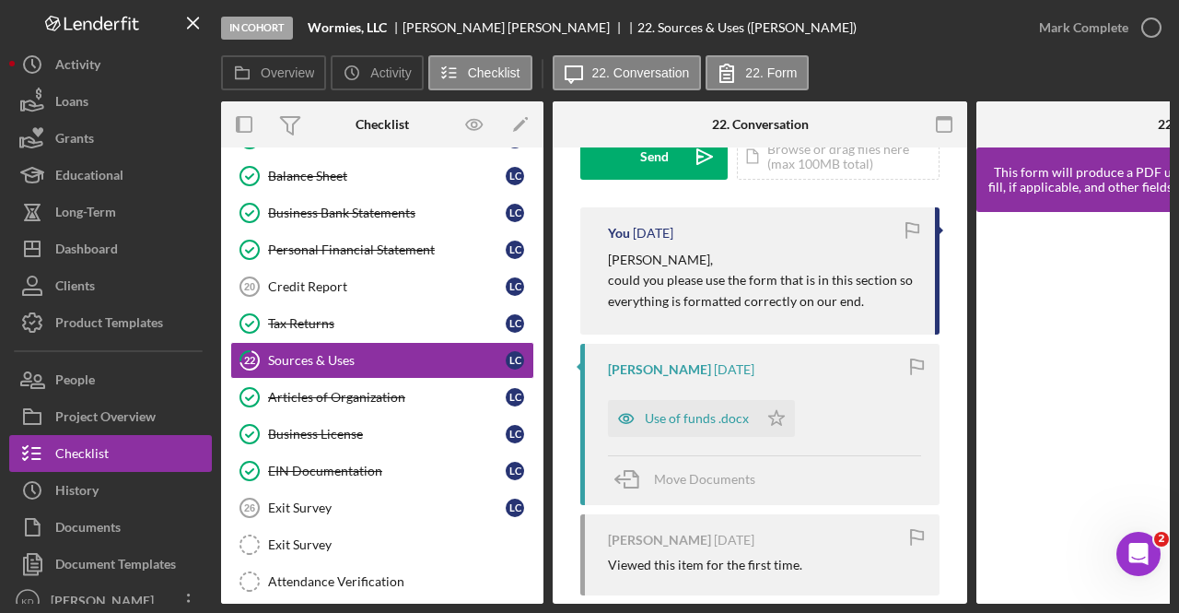
scroll to position [276, 0]
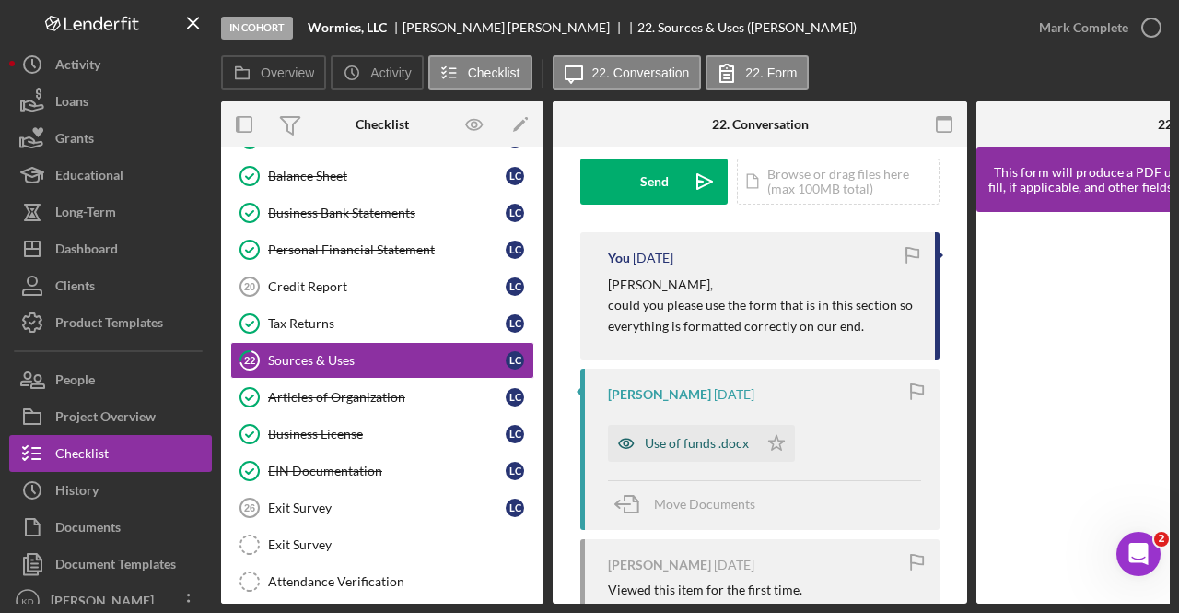
click at [662, 438] on div "Use of funds .docx" at bounding box center [697, 443] width 104 height 15
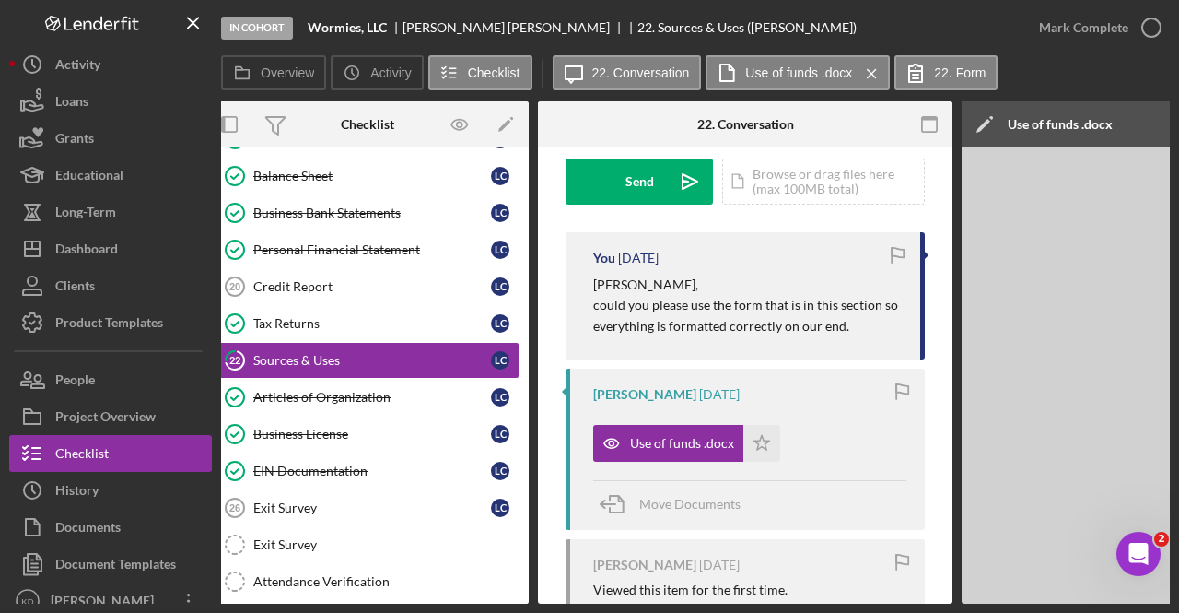
scroll to position [0, 0]
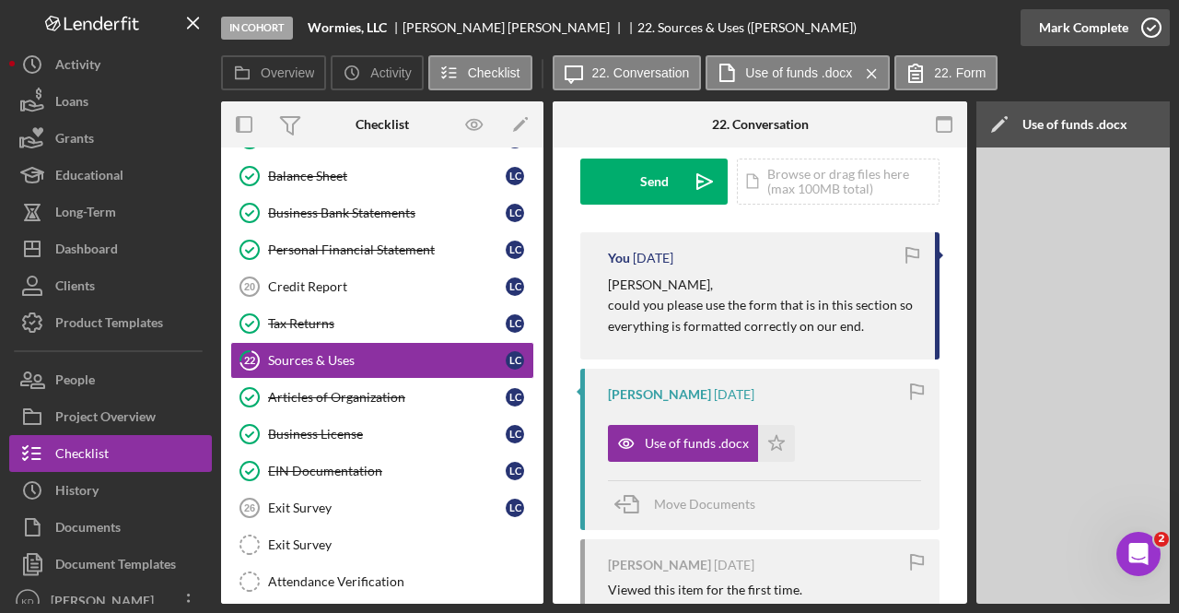
click at [1104, 40] on div "Mark Complete" at bounding box center [1083, 27] width 89 height 37
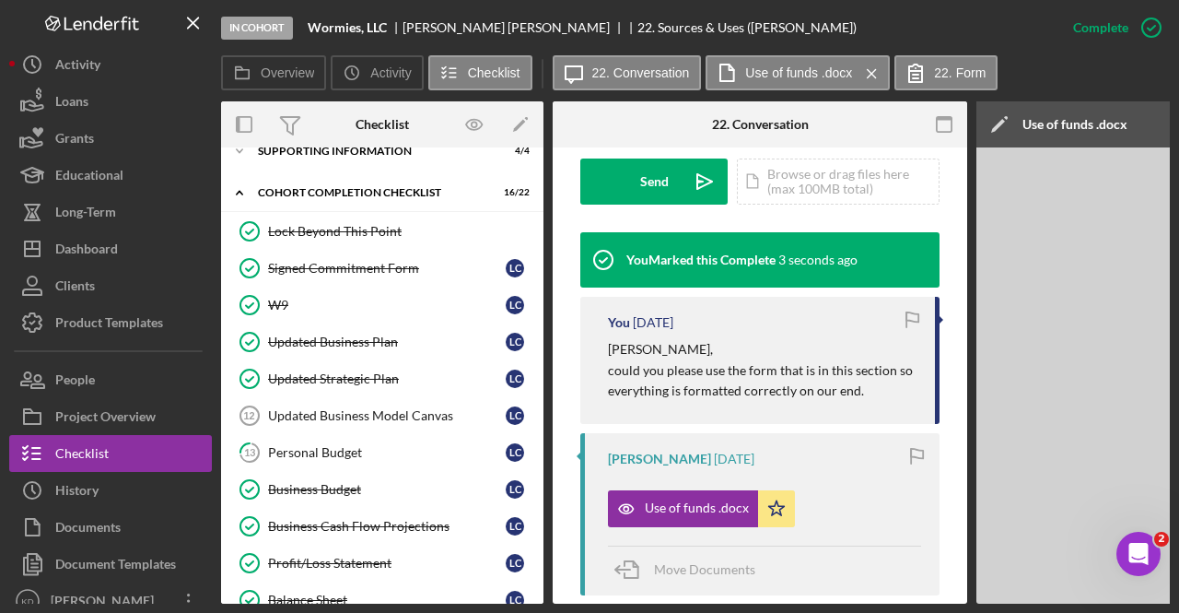
scroll to position [111, 0]
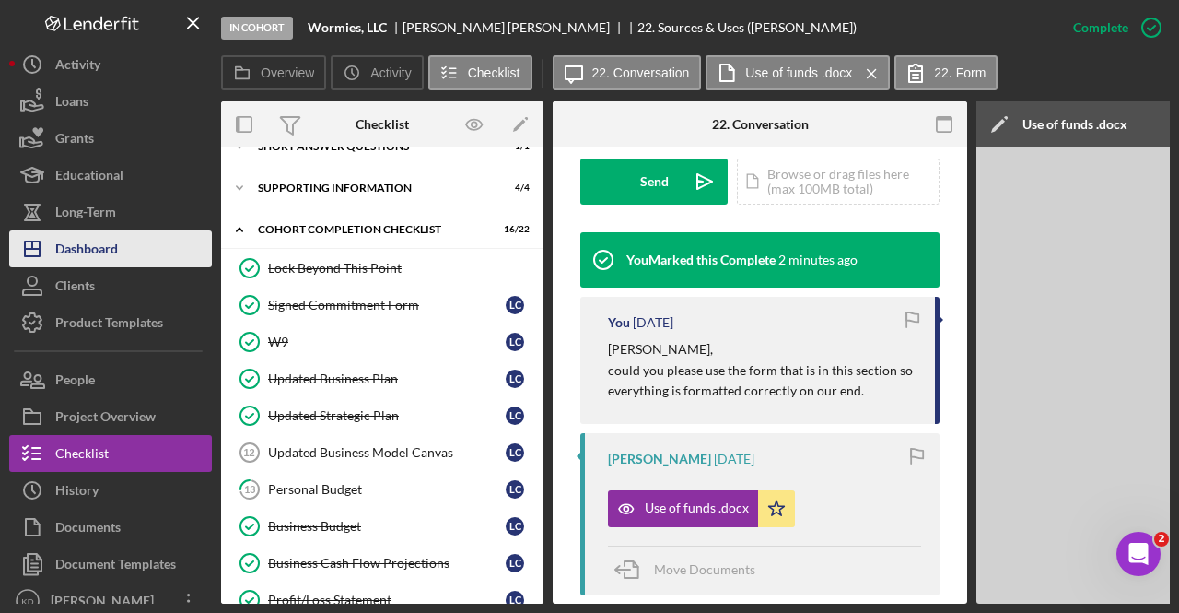
click at [114, 250] on div "Dashboard" at bounding box center [86, 250] width 63 height 41
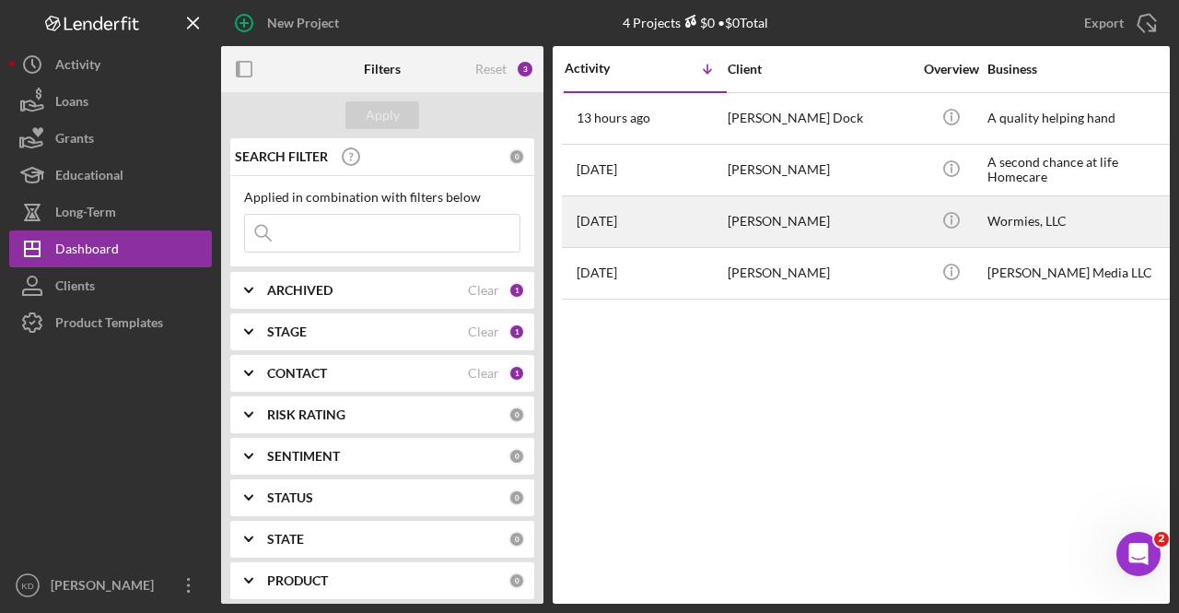
click at [818, 223] on div "[PERSON_NAME]" at bounding box center [820, 221] width 184 height 49
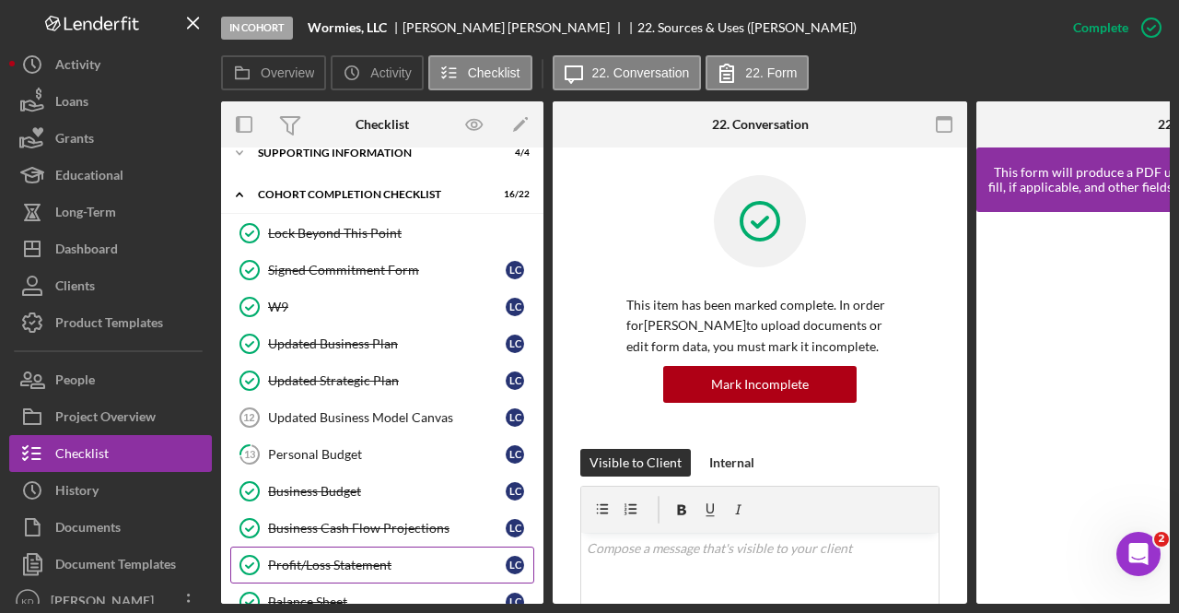
scroll to position [116, 0]
